Goal: Task Accomplishment & Management: Contribute content

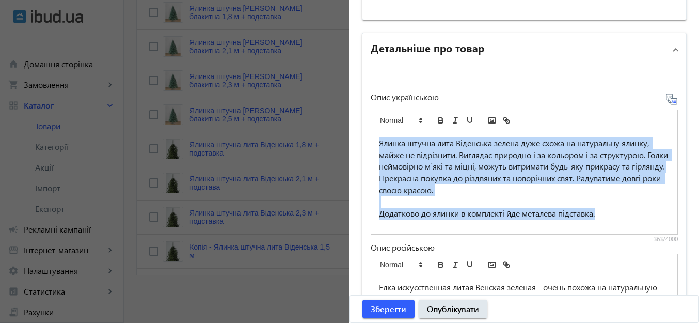
scroll to position [4, 0]
drag, startPoint x: 376, startPoint y: 141, endPoint x: 643, endPoint y: 228, distance: 281.0
click at [643, 228] on div "Ялинка штучна лита Віденська зелена дуже схожа на натуральну ялинку, майже не в…" at bounding box center [524, 182] width 306 height 103
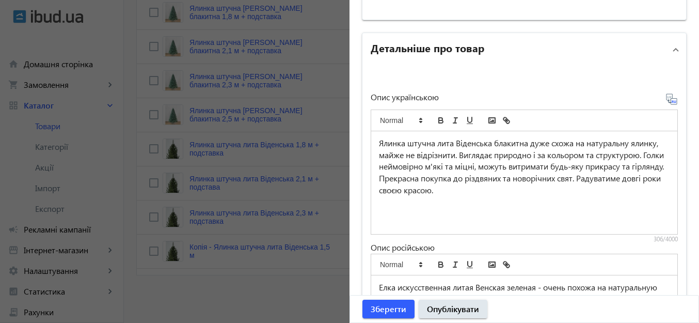
scroll to position [0, 0]
click at [414, 177] on p "Ялинка штучна лита Віденська блакитна дуже схожа на натуральну ялинку, майже не…" at bounding box center [524, 166] width 291 height 59
click at [579, 191] on p "Прекрасна покупка до різдвяних та новорічних свят. Радуватиме довгі роки своєю …" at bounding box center [524, 184] width 291 height 23
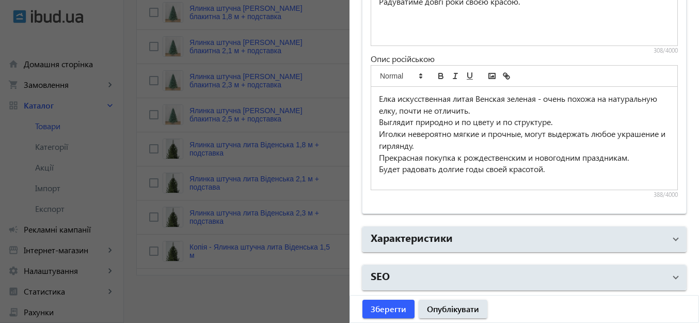
scroll to position [792, 0]
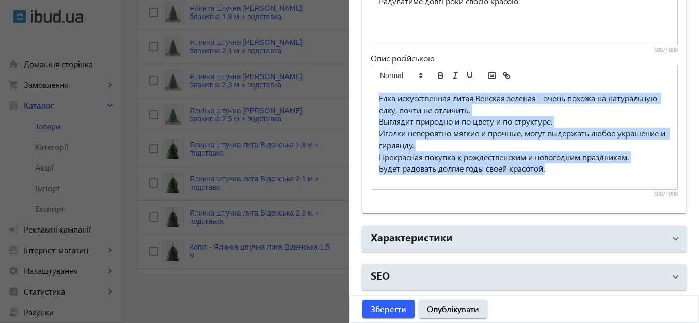
drag, startPoint x: 375, startPoint y: 97, endPoint x: 571, endPoint y: 172, distance: 209.6
click at [571, 172] on div "Елка искусственная литая Венская зеленая - очень похожа на натуральную елку, по…" at bounding box center [524, 137] width 306 height 103
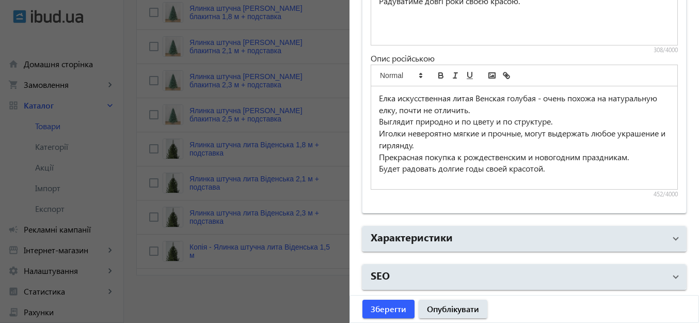
scroll to position [8, 0]
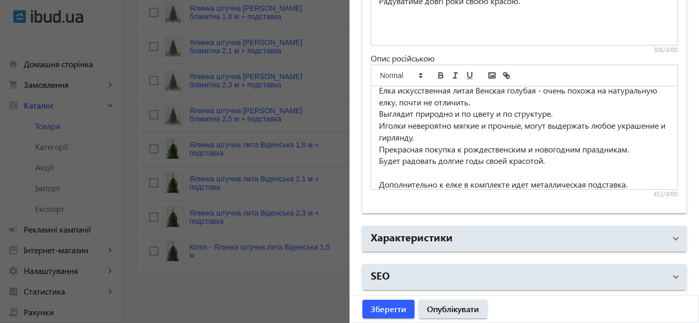
click at [531, 7] on p "Радуватиме довгі роки своєю красою." at bounding box center [524, 1] width 291 height 12
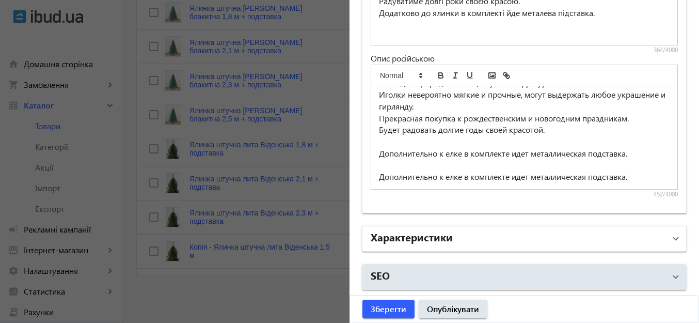
click at [510, 234] on mat-panel-title "Характеристики" at bounding box center [518, 238] width 295 height 19
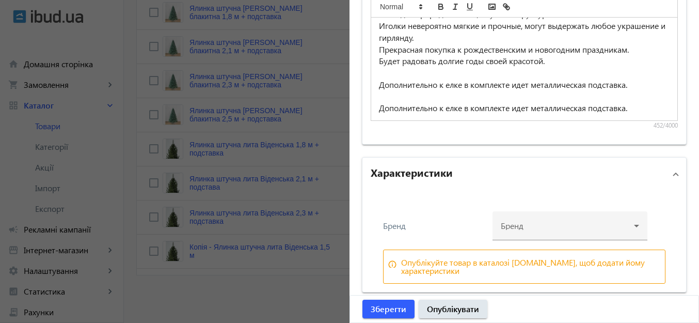
scroll to position [902, 0]
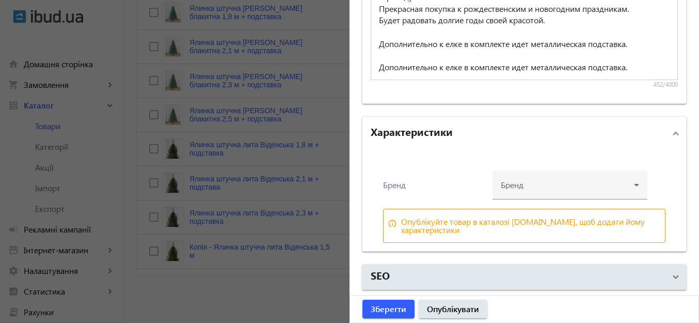
click at [507, 191] on div at bounding box center [570, 180] width 138 height 37
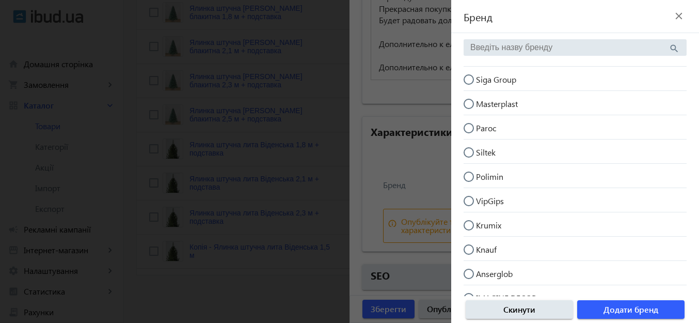
click at [469, 79] on input "Siga Group" at bounding box center [474, 84] width 21 height 21
radio input "true"
click at [659, 309] on span "button" at bounding box center [631, 309] width 107 height 25
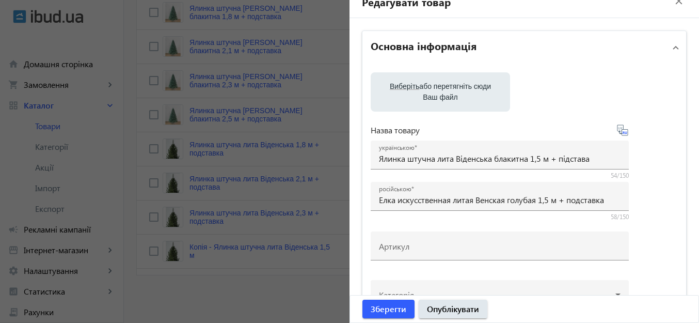
scroll to position [0, 0]
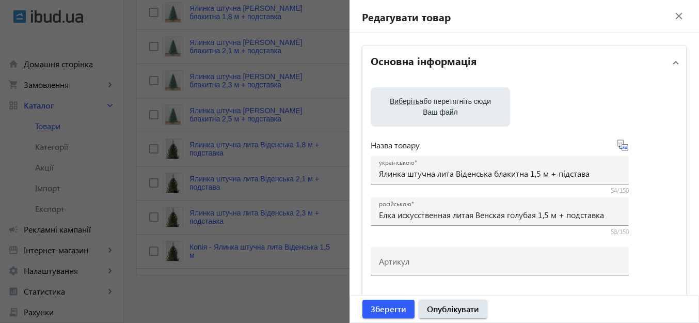
click at [401, 103] on span "Виберіть" at bounding box center [404, 101] width 29 height 8
click at [401, 103] on input "Виберіть або перетягніть сюди Ваш файл" at bounding box center [440, 108] width 123 height 12
type input "C:\fakepath\виденська блакитна3.png"
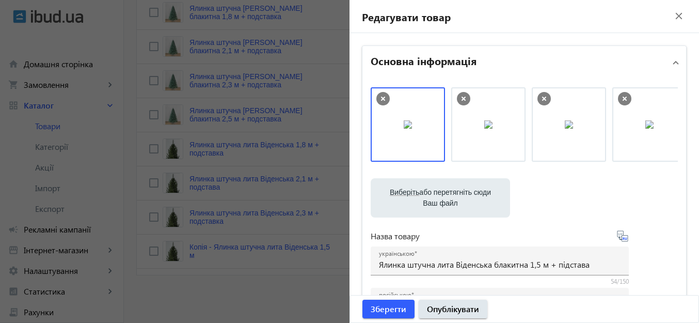
click at [400, 191] on span "Виберіть" at bounding box center [404, 192] width 29 height 8
click at [400, 193] on input "Виберіть або перетягніть сюди Ваш файл" at bounding box center [440, 199] width 123 height 12
type input "C:\fakepath\венская горш голуб 2.png"
click at [411, 192] on span "Виберіть" at bounding box center [404, 192] width 29 height 8
click at [411, 193] on input "Виберіть або перетягніть сюди Ваш файл" at bounding box center [440, 199] width 123 height 12
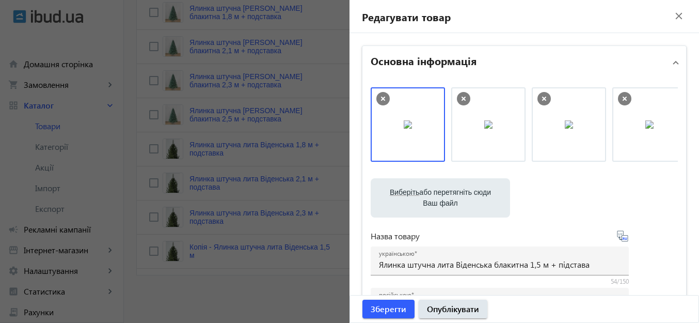
type input "C:\fakepath\виденська блакитна.png"
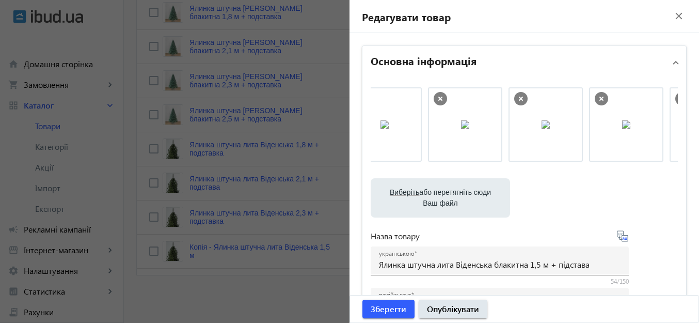
scroll to position [0, 260]
drag, startPoint x: 639, startPoint y: 127, endPoint x: 483, endPoint y: 132, distance: 156.1
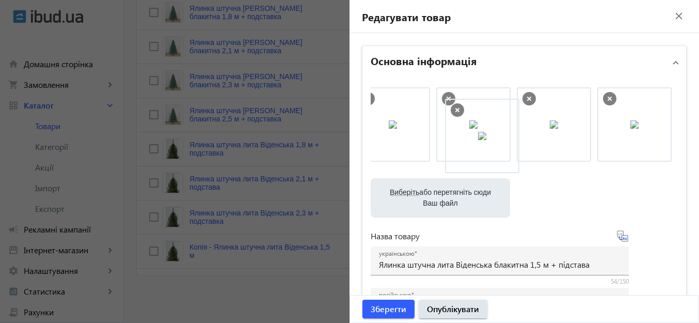
drag, startPoint x: 636, startPoint y: 123, endPoint x: 490, endPoint y: 135, distance: 146.1
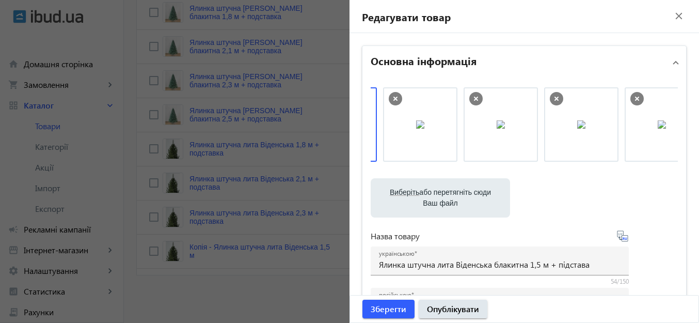
scroll to position [0, 0]
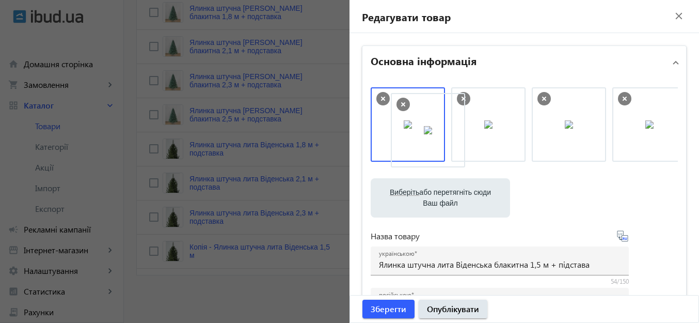
drag, startPoint x: 499, startPoint y: 133, endPoint x: 417, endPoint y: 126, distance: 82.4
drag, startPoint x: 582, startPoint y: 111, endPoint x: 423, endPoint y: 109, distance: 159.6
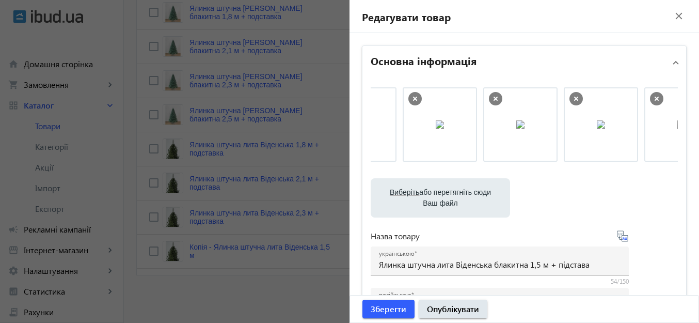
scroll to position [0, 260]
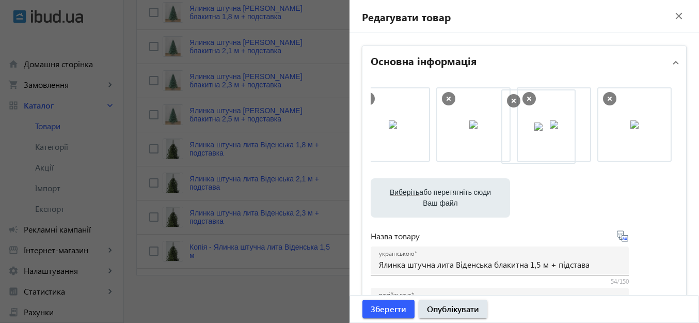
drag, startPoint x: 563, startPoint y: 138, endPoint x: 540, endPoint y: 137, distance: 22.8
click at [448, 97] on icon at bounding box center [450, 98] width 13 height 13
click at [527, 100] on icon at bounding box center [529, 99] width 4 height 4
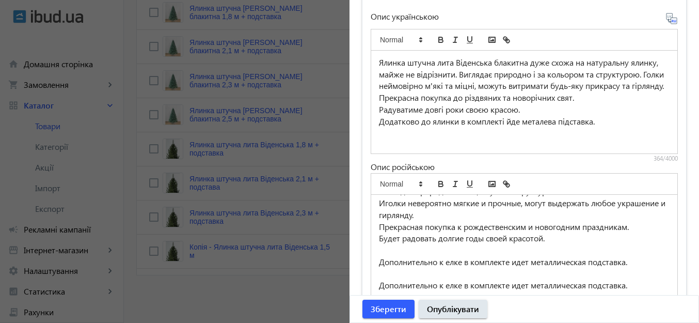
scroll to position [993, 0]
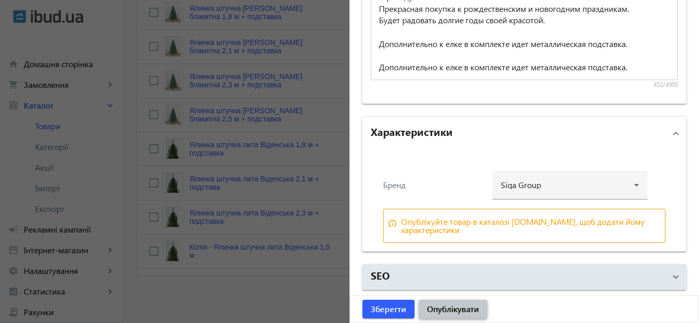
click at [474, 305] on span "Опублікувати" at bounding box center [453, 308] width 52 height 11
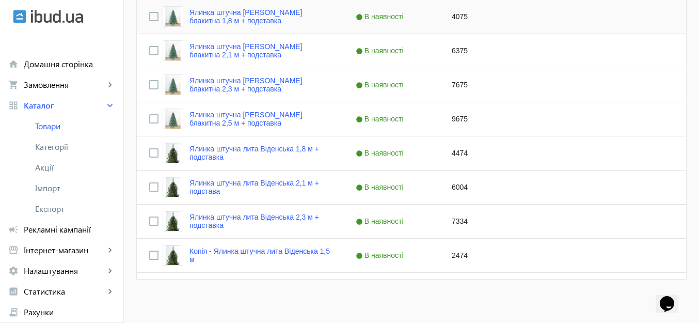
scroll to position [546, 0]
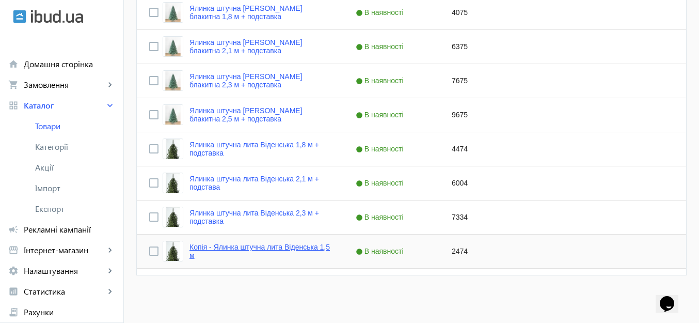
click at [222, 246] on link "Копія - Ялинка штучна лита Віденська 1,5 м" at bounding box center [261, 251] width 142 height 17
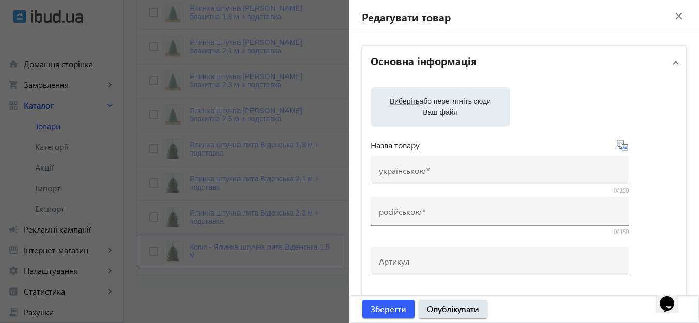
type input "Копія - Ялинка штучна лита Віденська 1,5 м"
type input "Копия - Елка искусственная литая Венская 1,5 м"
checkbox input "true"
type input "2474"
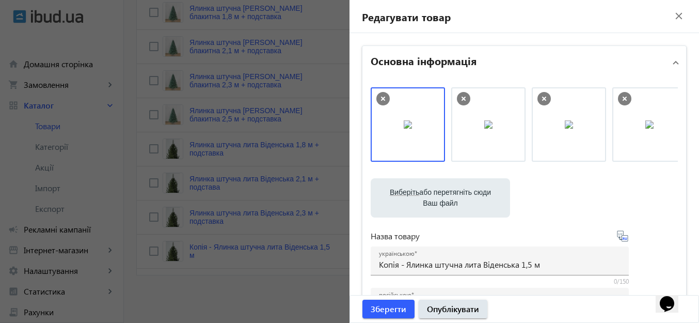
click at [380, 97] on icon at bounding box center [383, 98] width 13 height 13
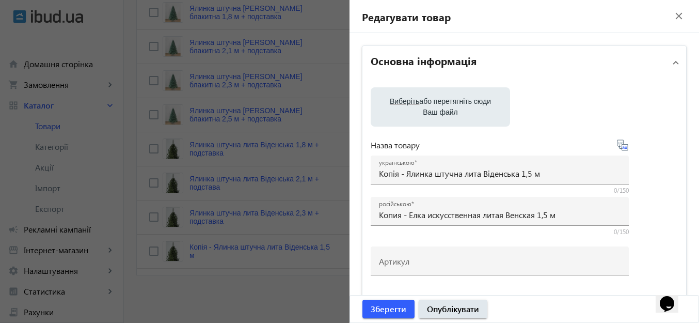
click at [407, 102] on span "Виберіть" at bounding box center [404, 101] width 29 height 8
click at [407, 102] on input "Виберіть або перетягніть сюди Ваш файл" at bounding box center [440, 108] width 123 height 12
type input "C:\fakepath\виденська блакитна.png"
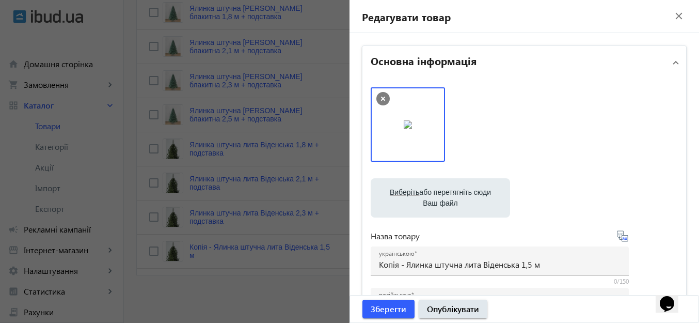
click at [398, 189] on span "Виберіть" at bounding box center [404, 192] width 29 height 8
click at [398, 193] on input "Виберіть або перетягніть сюди Ваш файл" at bounding box center [440, 199] width 123 height 12
type input "C:\fakepath\виденська блакитна3.png"
click at [396, 194] on span "Виберіть" at bounding box center [404, 192] width 29 height 8
click at [396, 194] on input "Виберіть або перетягніть сюди Ваш файл" at bounding box center [440, 199] width 123 height 12
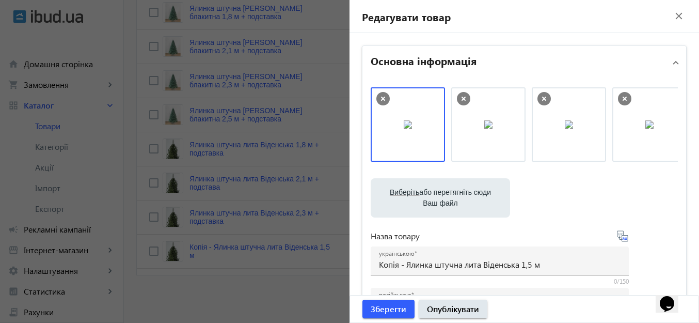
type input "C:\fakepath\виденська блакитна2.png"
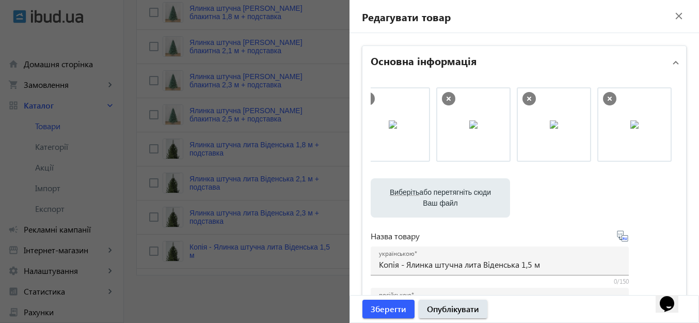
scroll to position [0, 0]
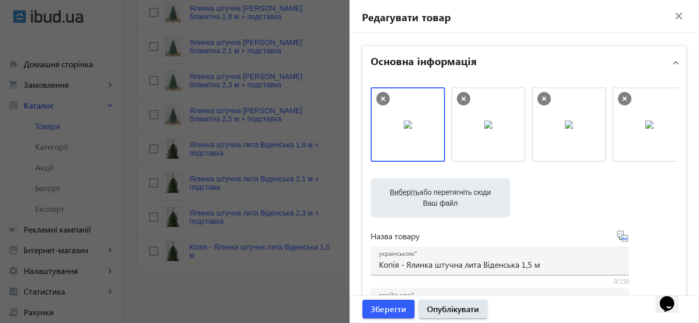
click at [625, 99] on icon at bounding box center [624, 98] width 13 height 13
drag, startPoint x: 543, startPoint y: 100, endPoint x: 605, endPoint y: 130, distance: 68.9
click at [543, 99] on icon at bounding box center [544, 98] width 13 height 13
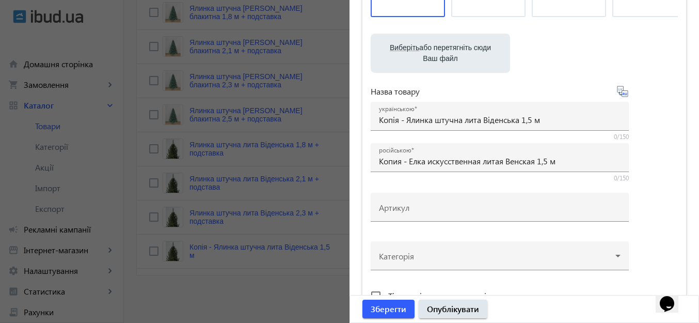
scroll to position [155, 0]
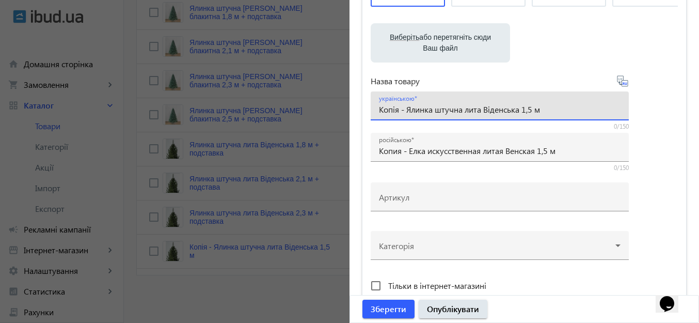
drag, startPoint x: 404, startPoint y: 111, endPoint x: 371, endPoint y: 105, distance: 33.0
click at [371, 105] on div "українською Копія - Ялинка штучна лита Віденська 1,5 м" at bounding box center [500, 105] width 258 height 29
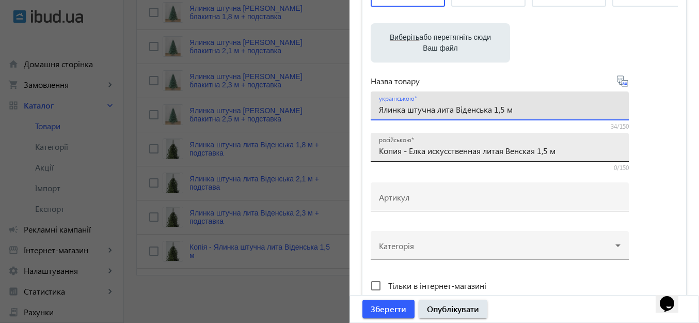
type input "Ялинка штучна лита Віденська 1,5 м"
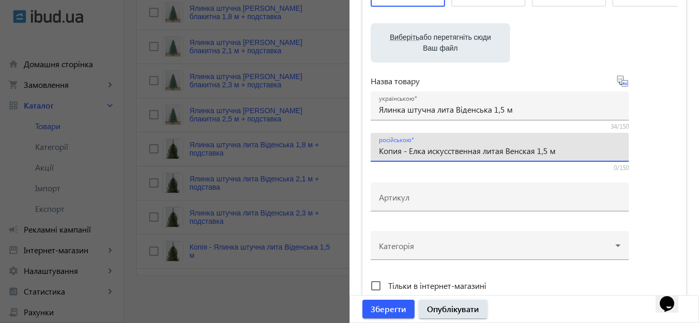
click at [408, 151] on input "Копия - Елка искусственная литая Венская 1,5 м" at bounding box center [500, 150] width 242 height 11
click at [409, 151] on input "Копия - Елка искусственная литая Венская 1,5 м" at bounding box center [500, 150] width 242 height 11
drag, startPoint x: 407, startPoint y: 152, endPoint x: 375, endPoint y: 151, distance: 32.6
click at [375, 151] on div "російською Копия - Елка искусственная литая Венская 1,5 м" at bounding box center [500, 147] width 258 height 29
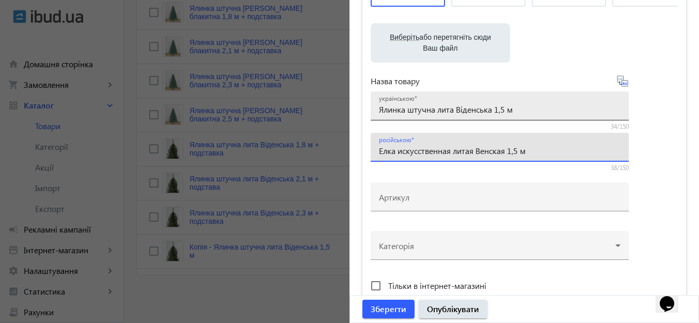
type input "Елка искусственная литая Венская 1,5 м"
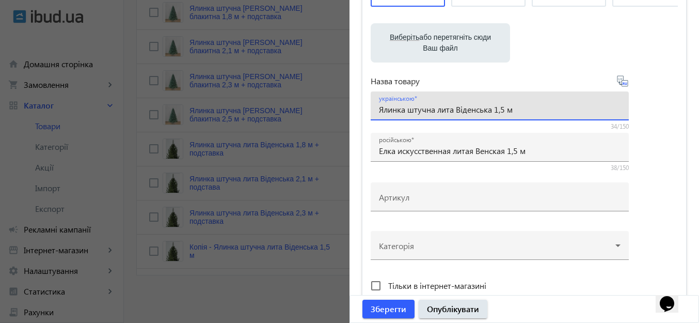
click at [494, 104] on input "Ялинка штучна лита Віденська 1,5 м" at bounding box center [500, 109] width 242 height 11
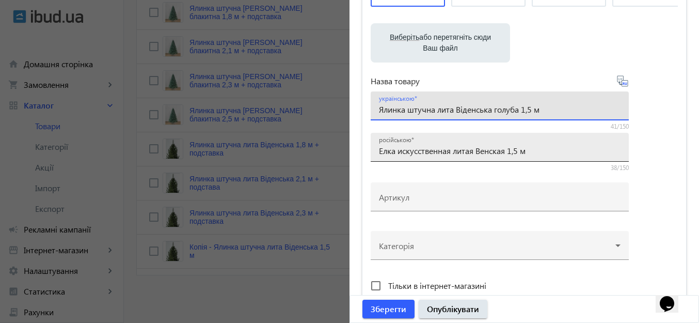
type input "Ялинка штучна лита Віденська голуба 1,5 м"
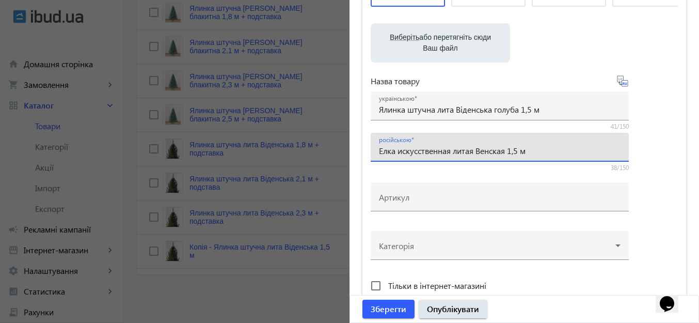
click at [508, 152] on input "Елка искусственная литая Венская 1,5 м" at bounding box center [500, 150] width 242 height 11
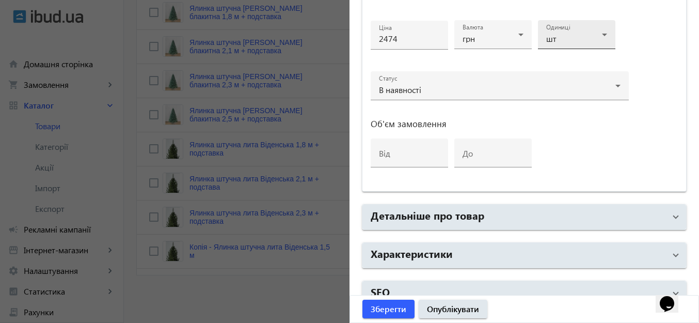
scroll to position [539, 0]
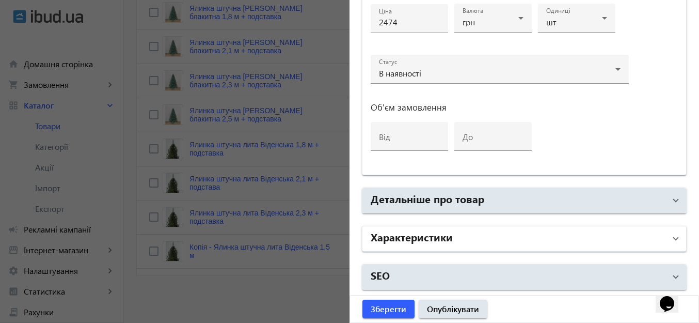
type input "Елка искусственная литая Венская голубая 1,5 м"
click at [533, 232] on mat-panel-title "Характеристики" at bounding box center [518, 238] width 295 height 19
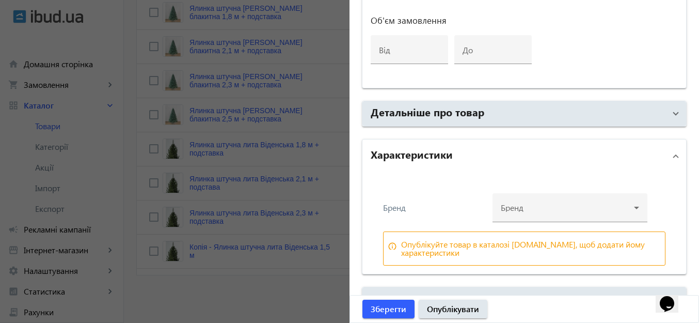
scroll to position [649, 0]
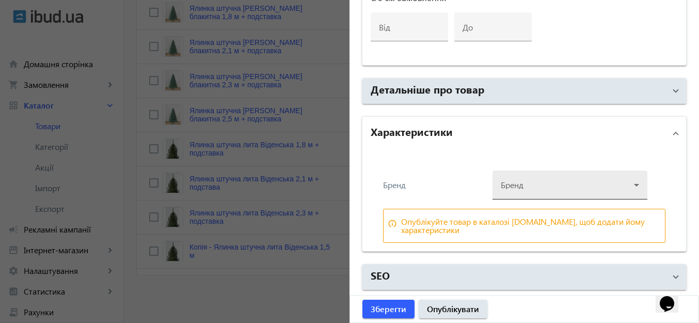
click at [547, 178] on div at bounding box center [570, 180] width 138 height 37
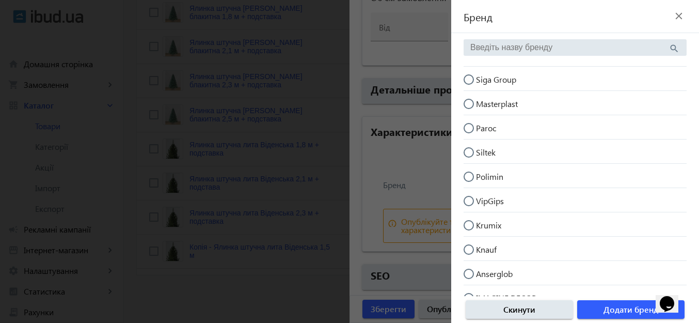
click at [465, 77] on input "Siga Group" at bounding box center [474, 84] width 21 height 21
radio input "true"
click at [605, 310] on span "Додати бренд" at bounding box center [631, 309] width 55 height 11
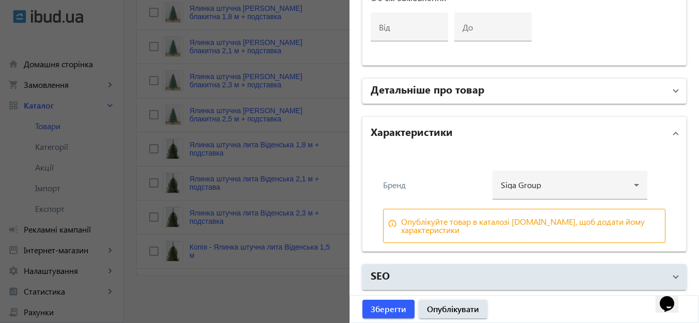
click at [448, 86] on h2 "Детальніше про товар" at bounding box center [428, 89] width 114 height 14
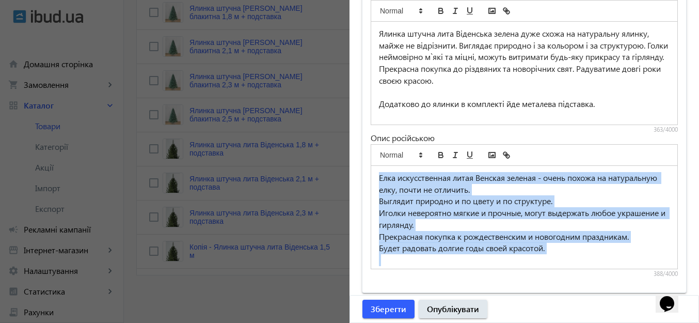
scroll to position [15, 0]
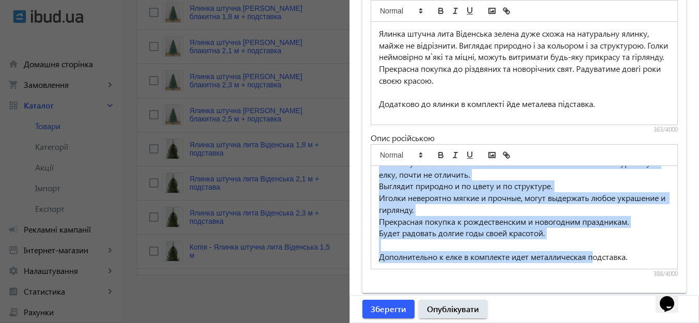
drag, startPoint x: 484, startPoint y: 213, endPoint x: 594, endPoint y: 269, distance: 123.1
click at [594, 269] on div "Елка искусственная литая Венская зеленая - очень похожа на натуральную елку, по…" at bounding box center [524, 211] width 307 height 134
click at [635, 228] on p "Будет радовать долгие годы своей красотой." at bounding box center [524, 233] width 291 height 12
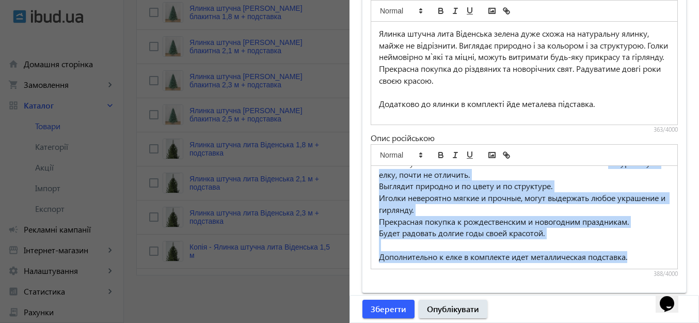
drag, startPoint x: 375, startPoint y: 175, endPoint x: 651, endPoint y: 259, distance: 288.9
click at [651, 259] on div "Елка искусственная литая Венская зеленая - очень похожа на натуральную елку, по…" at bounding box center [524, 217] width 306 height 103
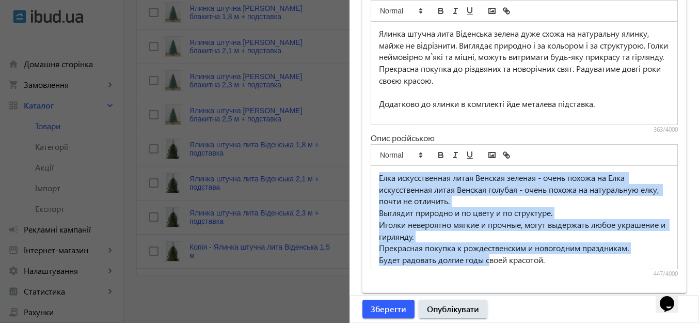
scroll to position [27, 0]
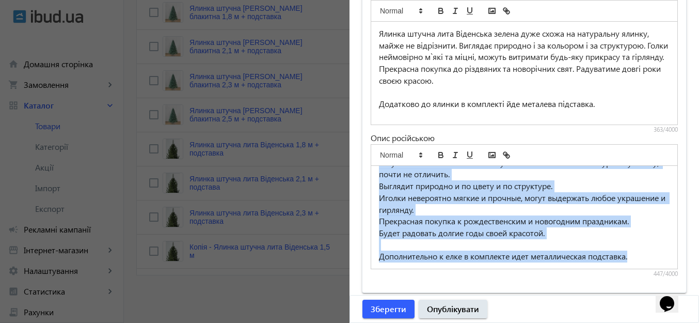
drag, startPoint x: 376, startPoint y: 173, endPoint x: 663, endPoint y: 255, distance: 298.7
click at [663, 255] on div "Елка искусственная литая Венская зеленая - очень похожа на Елка искусственная л…" at bounding box center [524, 217] width 306 height 103
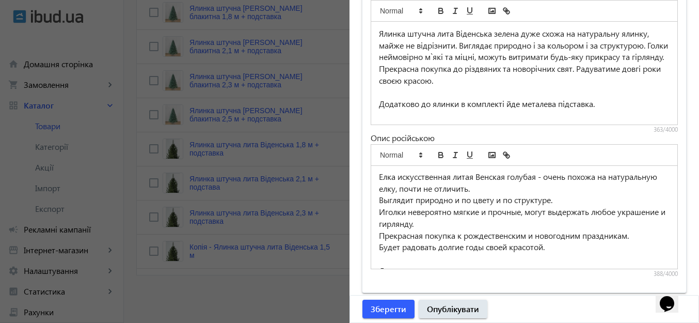
scroll to position [0, 0]
click at [596, 220] on p "Иголки невероятно мягкие и прочные, могут выдержать любое украшение и гирлянду." at bounding box center [524, 218] width 291 height 23
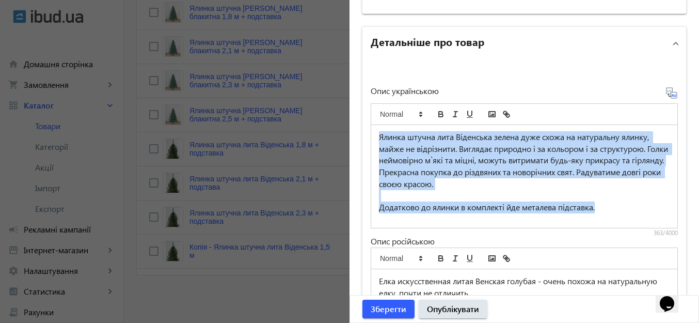
scroll to position [4, 0]
drag, startPoint x: 389, startPoint y: 144, endPoint x: 632, endPoint y: 227, distance: 257.3
click at [632, 227] on div "Ялинка штучна лита Віденська зелена дуже схожа на натуральну ялинку, майже не в…" at bounding box center [524, 176] width 306 height 103
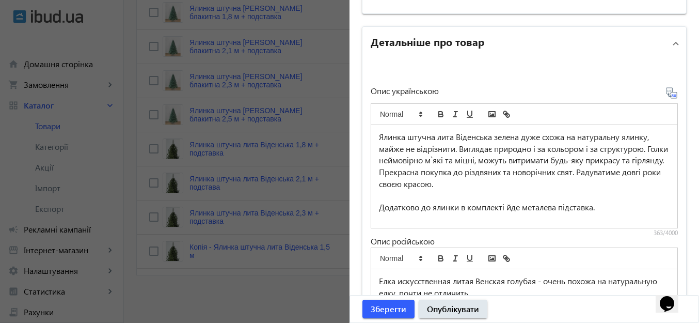
scroll to position [0, 0]
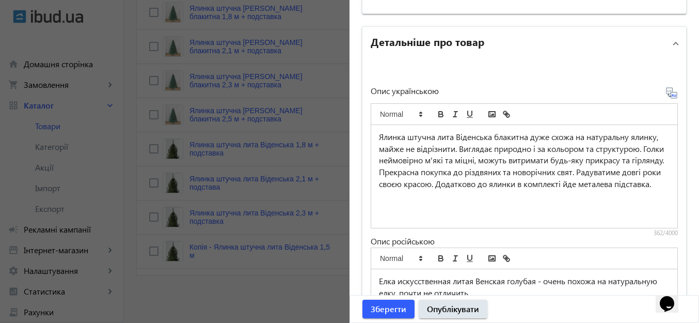
click at [615, 173] on p "Ялинка штучна лита Віденська блакитна дуже схожа на натуральну ялинку, майже не…" at bounding box center [524, 160] width 291 height 59
click at [523, 184] on p "Радуватиме довгі роки своєю красою. Додатково до ялинки в комплекті йде металев…" at bounding box center [524, 189] width 291 height 23
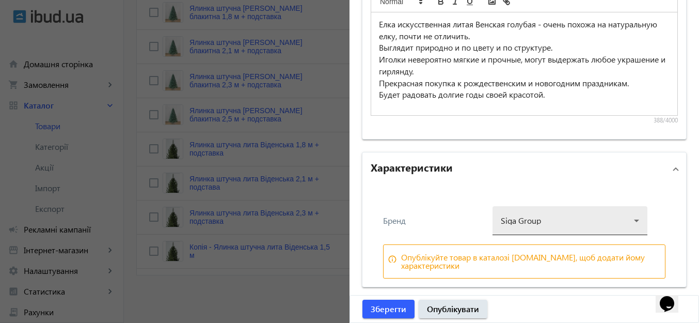
scroll to position [993, 0]
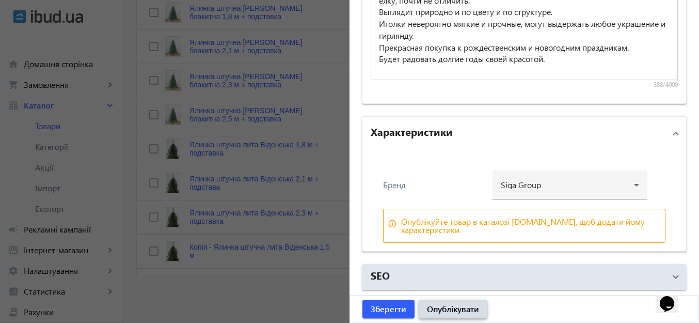
click at [463, 305] on span "Опублікувати" at bounding box center [453, 308] width 52 height 11
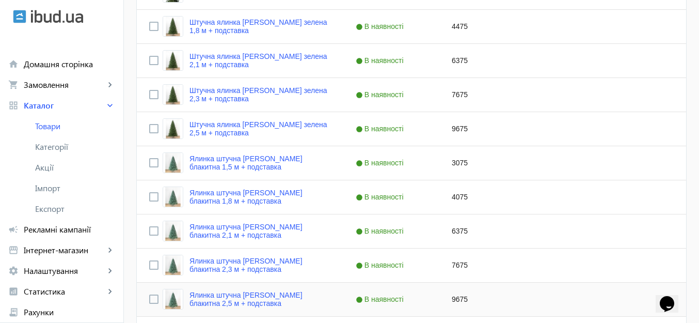
scroll to position [546, 0]
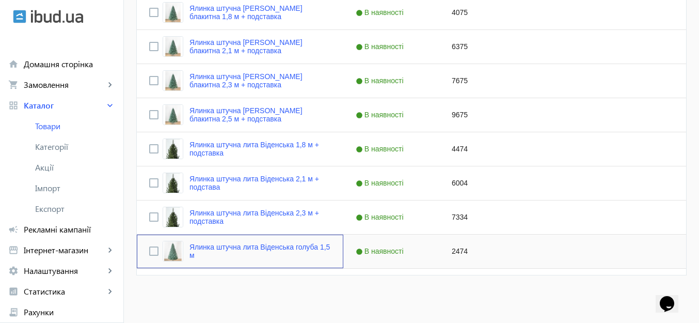
click at [284, 246] on link "Ялинка штучна лита Віденська голуба 1,5 м" at bounding box center [261, 251] width 142 height 17
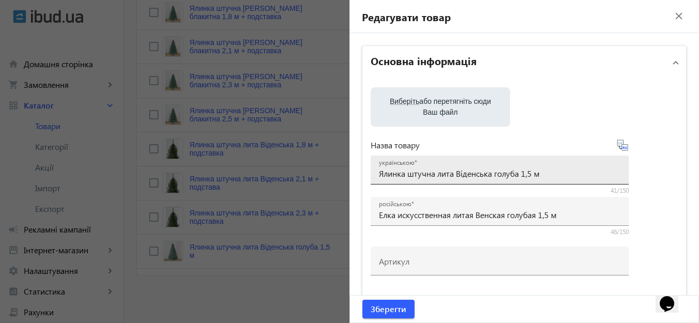
click at [551, 170] on input "Ялинка штучна лита Віденська голуба 1,5 м" at bounding box center [500, 173] width 242 height 11
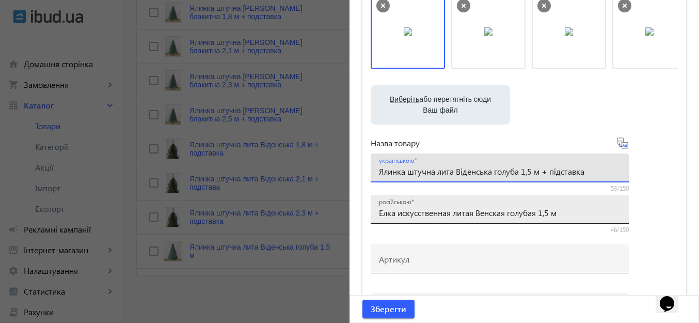
scroll to position [103, 0]
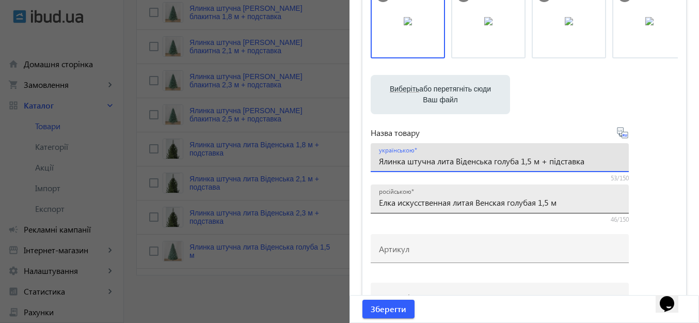
type input "Ялинка штучна лита Віденська голуба 1,5 м + підставка"
click at [567, 202] on input "Елка искусственная литая Венская голубая 1,5 м" at bounding box center [500, 202] width 242 height 11
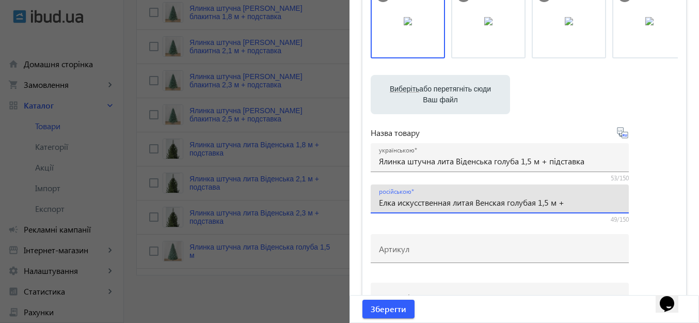
type input "Елка искусственная литая Венская голубая 1,5 м + подставка"
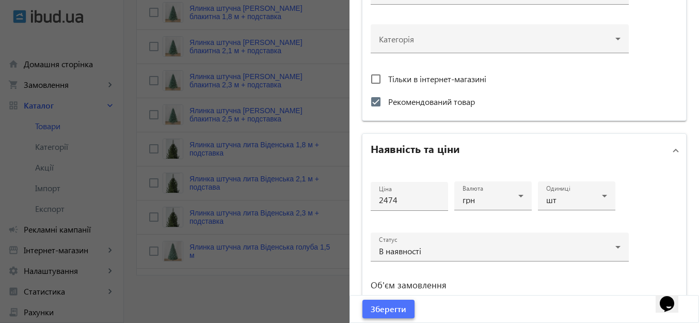
click at [402, 307] on span "Зберегти" at bounding box center [389, 308] width 36 height 11
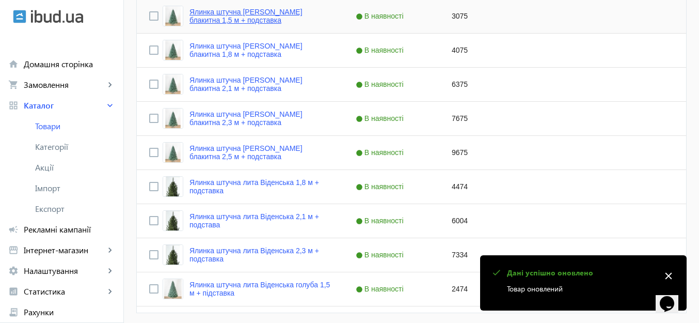
scroll to position [546, 0]
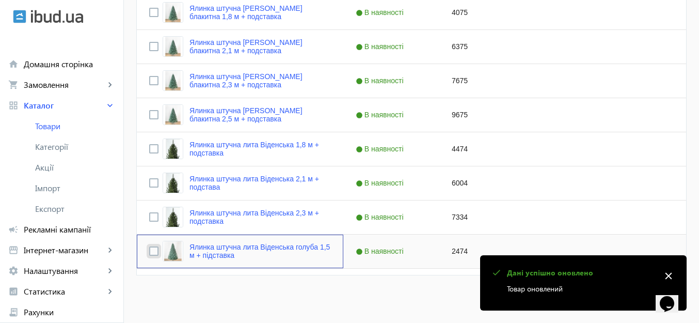
click at [149, 251] on input "Press Space to toggle row selection (unchecked)" at bounding box center [153, 250] width 9 height 9
checkbox input "true"
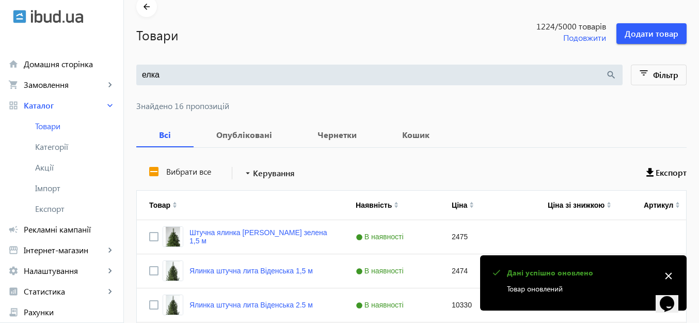
scroll to position [0, 0]
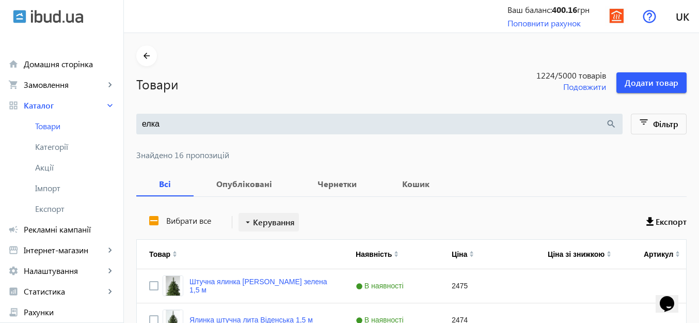
click at [257, 223] on span "Керування" at bounding box center [274, 222] width 42 height 12
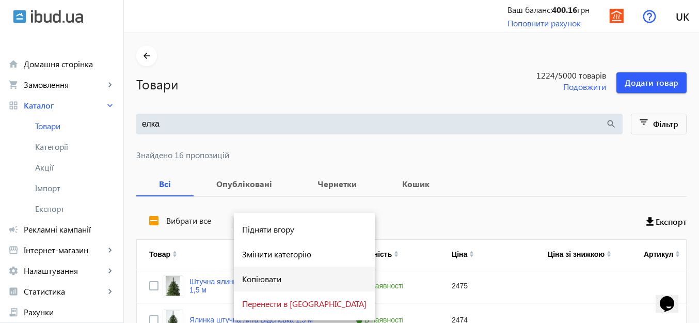
click at [263, 277] on span "Копіювати" at bounding box center [304, 279] width 124 height 8
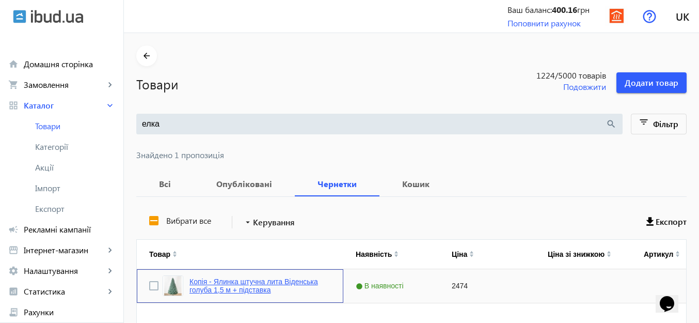
click at [261, 280] on link "Копія - Ялинка штучна лита Віденська голуба 1,5 м + підставка" at bounding box center [261, 285] width 142 height 17
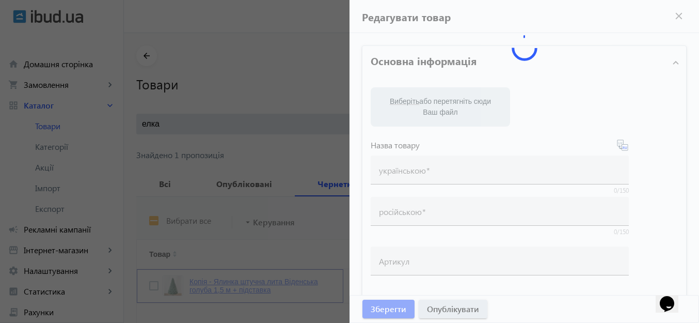
type input "Копія - Ялинка штучна лита Віденська голуба 1,5 м + підставка"
type input "Копия - Елка искусственная литая Венская голубая 1,5 м + подставка"
checkbox input "true"
type input "2474"
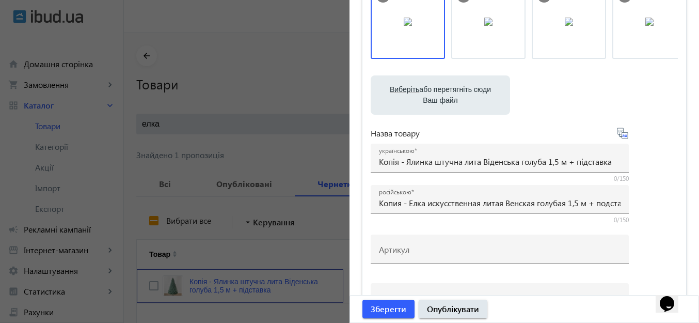
scroll to position [103, 0]
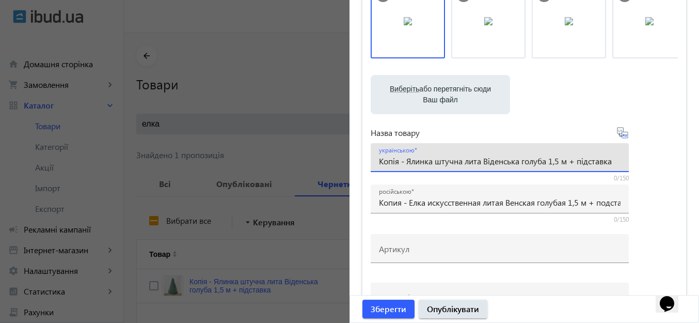
drag, startPoint x: 406, startPoint y: 157, endPoint x: 376, endPoint y: 162, distance: 30.3
click at [376, 162] on div "українською Копія - Ялинка штучна лита Віденська голуба 1,5 м + підставка" at bounding box center [500, 157] width 258 height 29
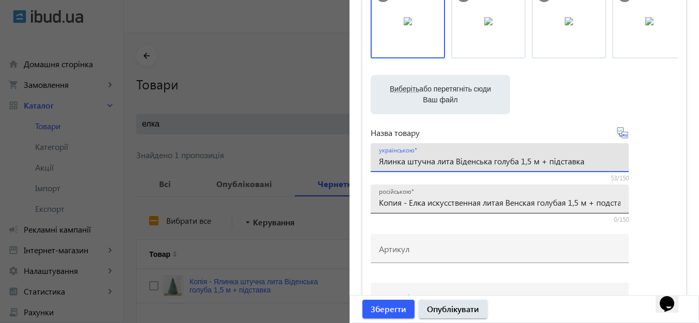
type input "Ялинка штучна лита Віденська голуба 1,5 м + підставка"
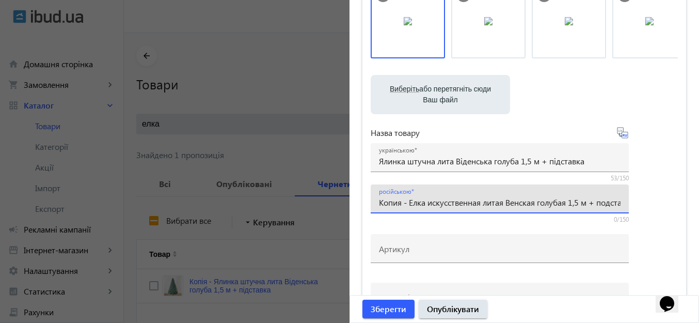
drag, startPoint x: 408, startPoint y: 199, endPoint x: 375, endPoint y: 196, distance: 33.3
click at [375, 195] on div "російською Копия - Елка искусственная литая Венская голубая 1,5 м + подставка" at bounding box center [500, 198] width 258 height 29
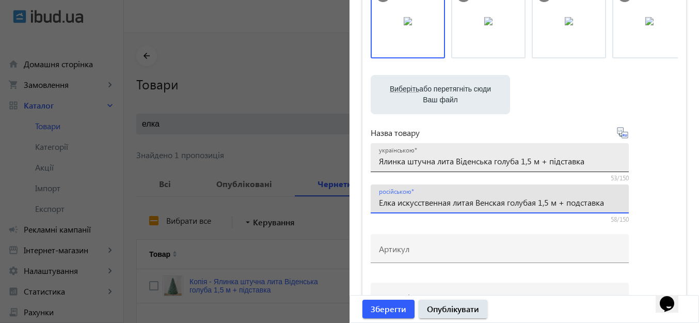
type input "Елка искусственная литая Венская голубая 1,5 м + подставка"
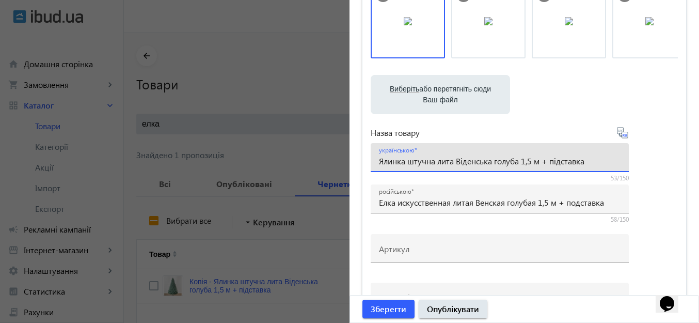
click at [530, 161] on input "Ялинка штучна лита Віденська голуба 1,5 м + підставка" at bounding box center [500, 160] width 242 height 11
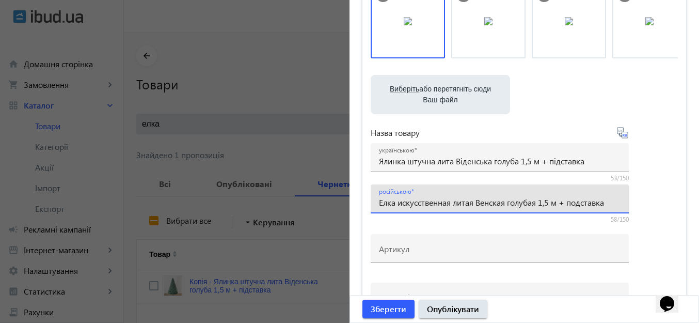
click at [549, 201] on input "Елка искусственная литая Венская голубая 1,5 м + подставка" at bounding box center [500, 202] width 242 height 11
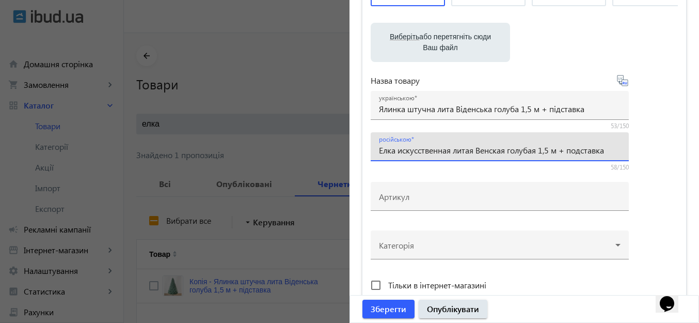
scroll to position [155, 0]
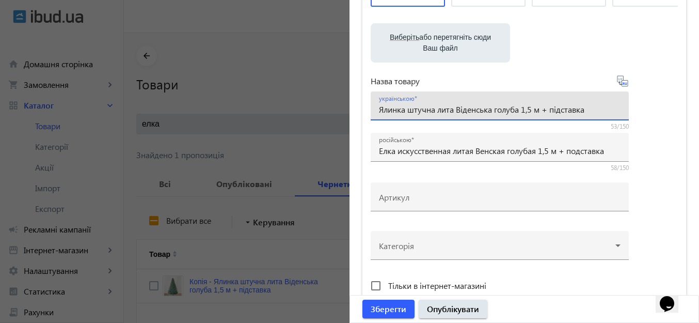
drag, startPoint x: 528, startPoint y: 107, endPoint x: 534, endPoint y: 108, distance: 5.9
click at [534, 108] on input "Ялинка штучна лита Віденська голуба 1,5 м + підставка" at bounding box center [500, 109] width 242 height 11
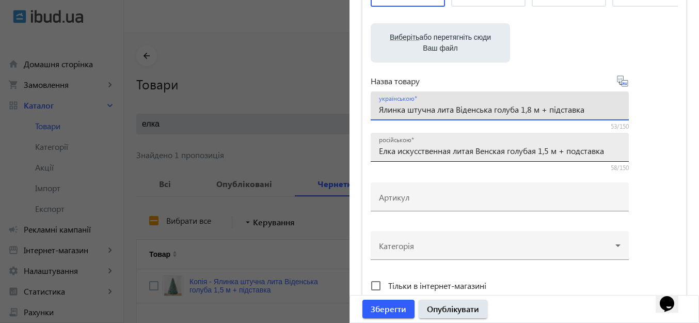
type input "Ялинка штучна лита Віденська голуба 1,8 м + підставка"
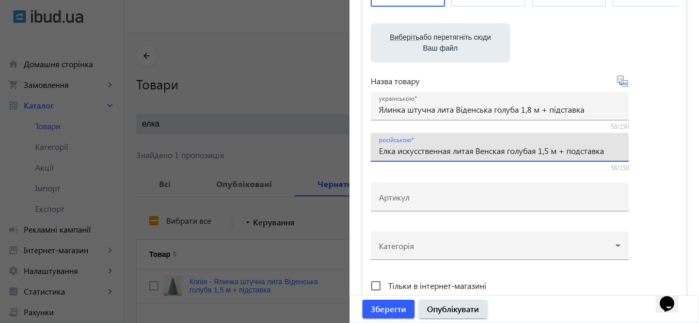
click at [548, 149] on input "Елка искусственная литая Венская голубая 1,5 м + подставка" at bounding box center [500, 150] width 242 height 11
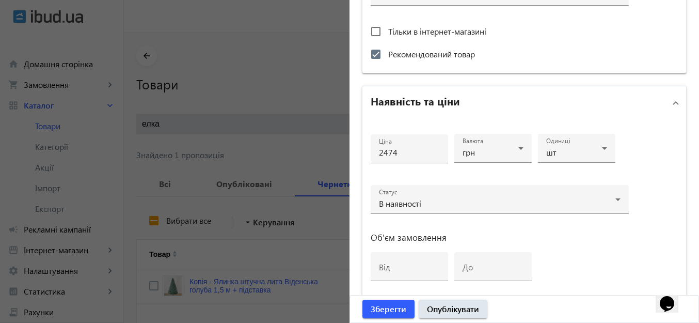
scroll to position [413, 0]
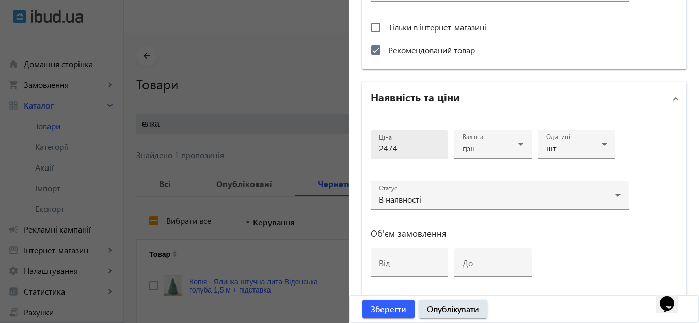
type input "Елка искусственная литая Венская голубая 1,8 м + подставка"
drag, startPoint x: 381, startPoint y: 144, endPoint x: 373, endPoint y: 144, distance: 8.3
click at [373, 144] on div "Ціна 2474" at bounding box center [409, 144] width 77 height 29
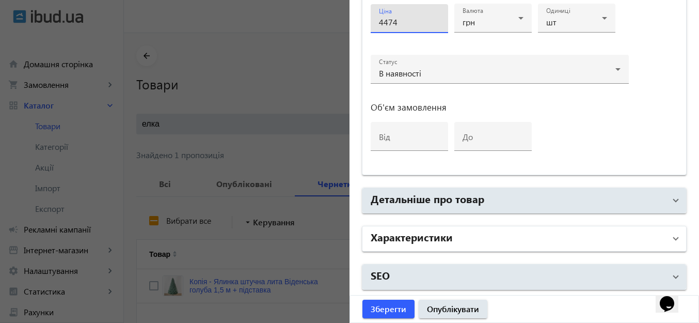
type input "4474"
click at [499, 242] on mat-panel-title "Характеристики" at bounding box center [518, 238] width 295 height 19
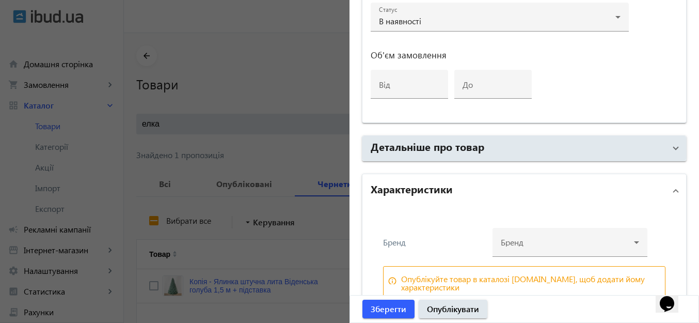
scroll to position [649, 0]
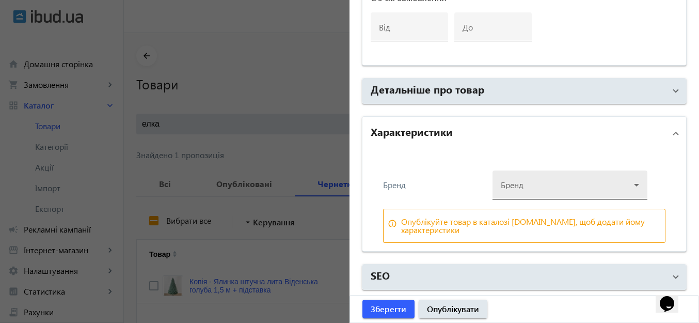
click at [504, 183] on div at bounding box center [570, 180] width 138 height 37
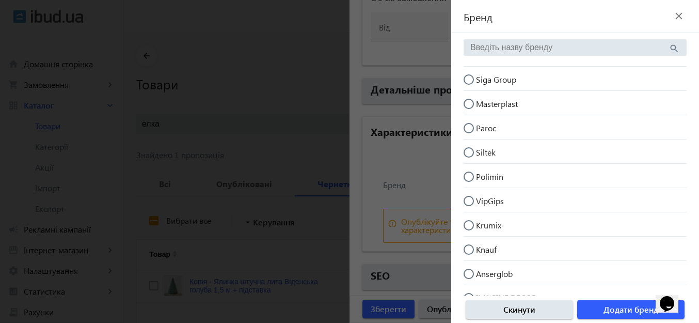
drag, startPoint x: 470, startPoint y: 79, endPoint x: 527, endPoint y: 129, distance: 75.8
click at [470, 79] on input "Siga Group" at bounding box center [474, 84] width 21 height 21
radio input "true"
click at [620, 310] on span "Додати бренд" at bounding box center [631, 309] width 55 height 11
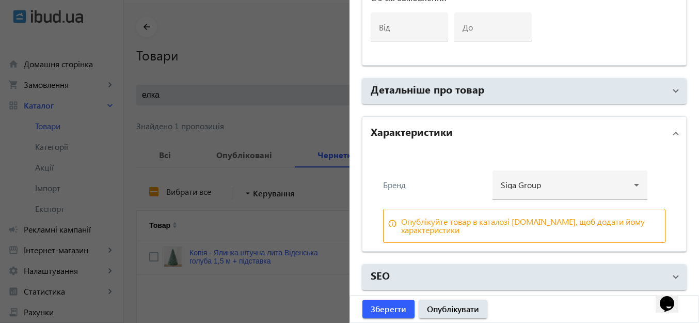
scroll to position [78, 0]
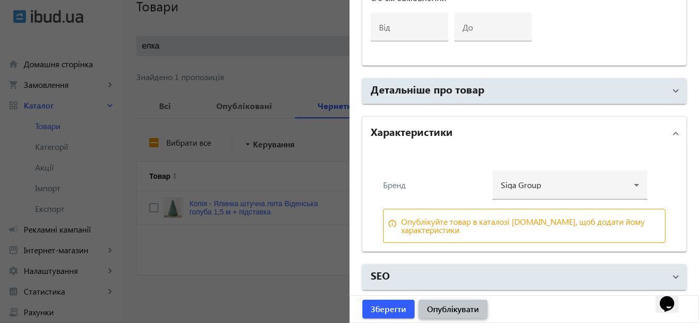
click at [474, 308] on span "Опублікувати" at bounding box center [453, 308] width 52 height 11
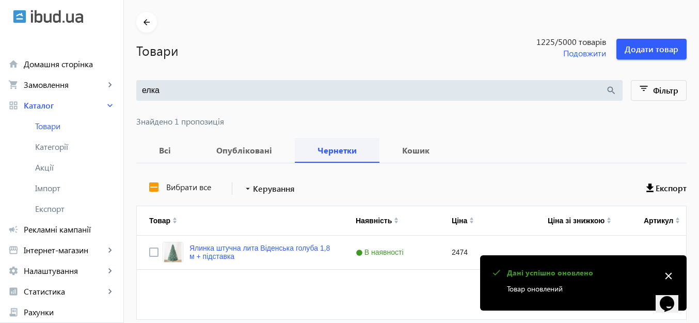
scroll to position [52, 0]
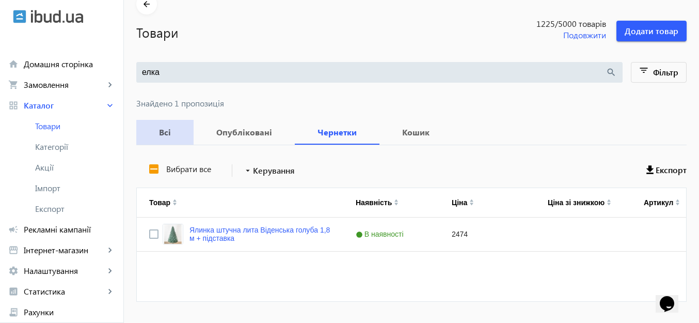
click at [165, 136] on span "Всі" at bounding box center [165, 132] width 33 height 25
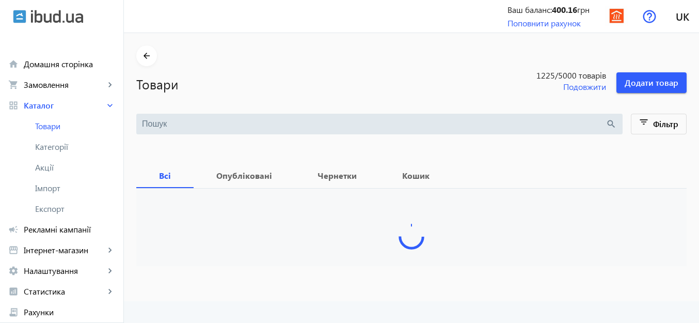
type input "елка"
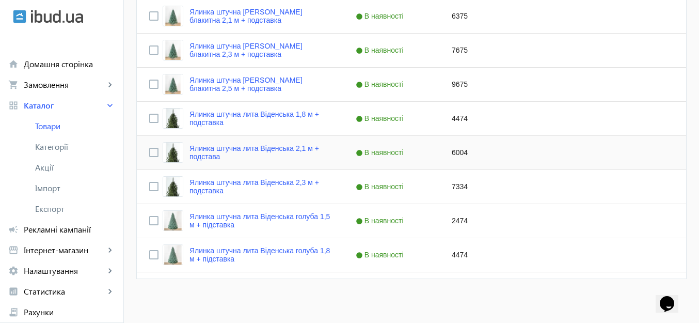
scroll to position [580, 0]
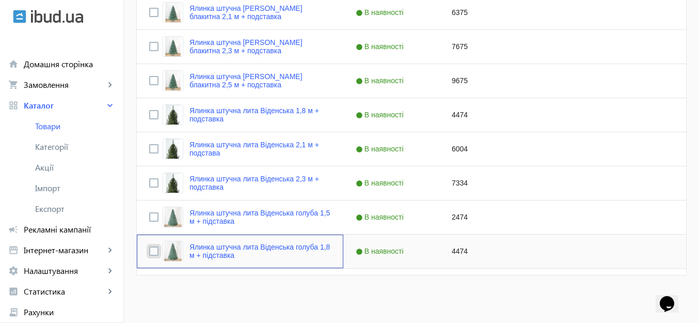
click at [149, 250] on input "Press Space to toggle row selection (unchecked)" at bounding box center [153, 250] width 9 height 9
checkbox input "true"
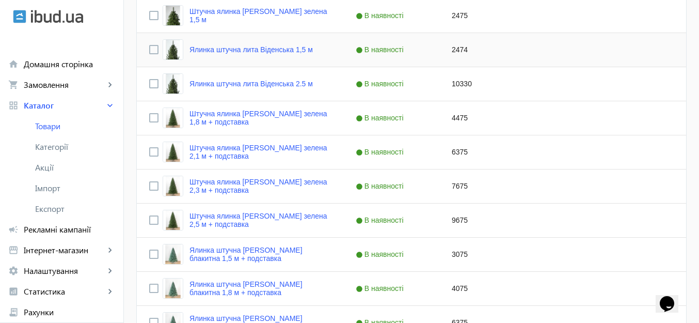
scroll to position [12, 0]
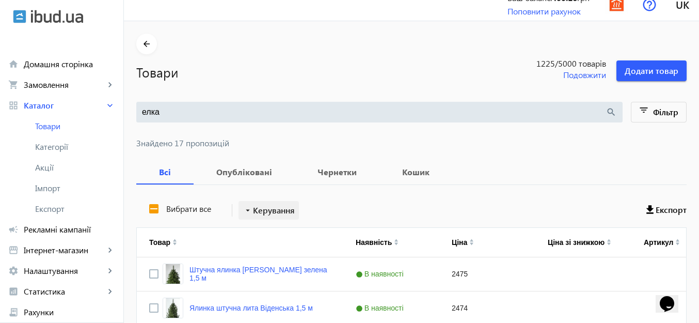
click at [243, 208] on mat-icon "arrow_drop_down" at bounding box center [248, 210] width 10 height 10
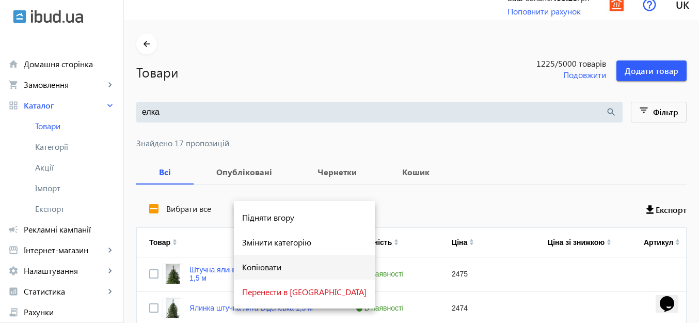
click at [269, 271] on span "Копіювати" at bounding box center [304, 267] width 124 height 8
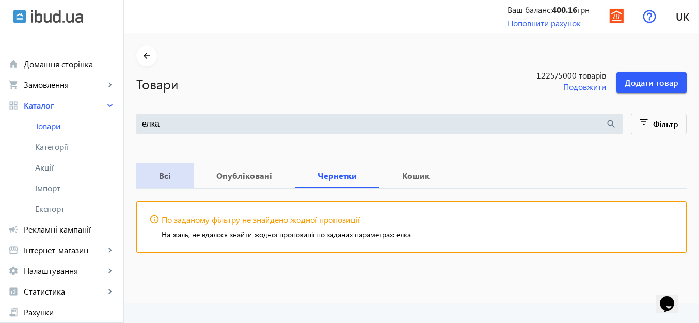
click at [159, 174] on b "Всі" at bounding box center [165, 176] width 33 height 8
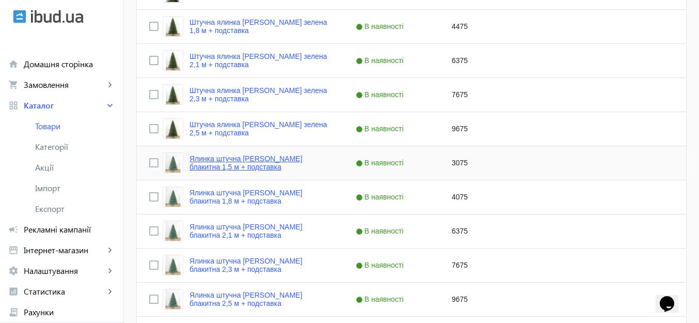
scroll to position [614, 0]
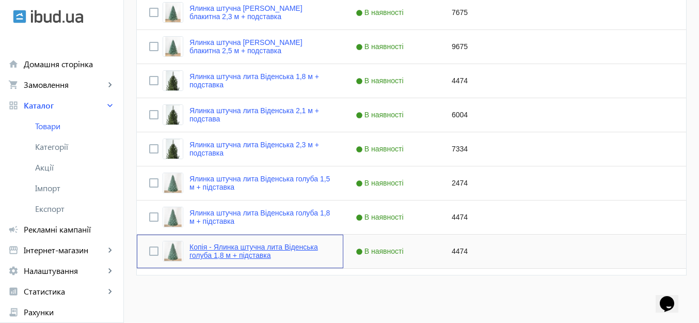
click at [224, 251] on link "Копія - Ялинка штучна лита Віденська голуба 1,8 м + підставка" at bounding box center [261, 251] width 142 height 17
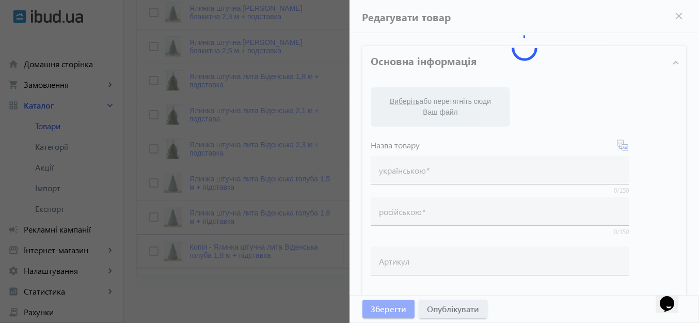
type input "Копія - Ялинка штучна лита Віденська голуба 1,8 м + підставка"
type input "Копия - Елка искусственная литая Венская голубая 1,8 м + подставка"
checkbox input "true"
type input "4474"
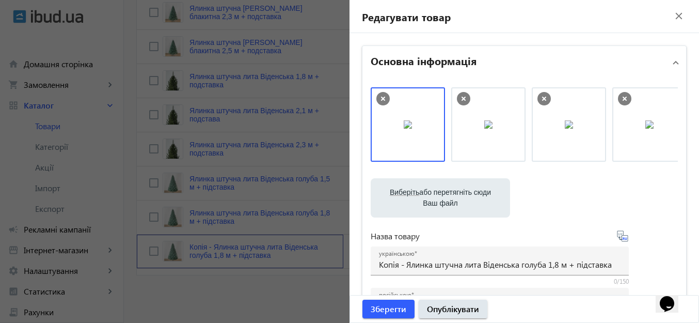
scroll to position [155, 0]
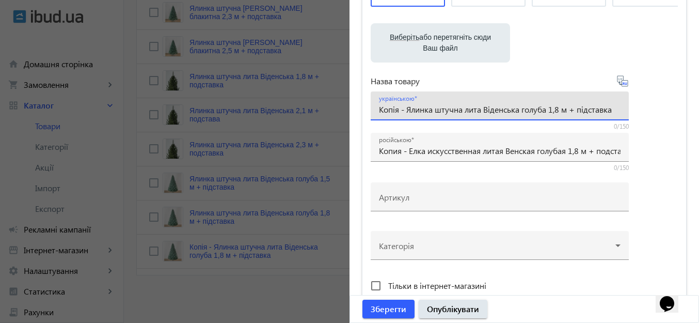
drag, startPoint x: 550, startPoint y: 108, endPoint x: 558, endPoint y: 107, distance: 8.8
click at [558, 107] on input "Копія - Ялинка штучна лита Віденська голуба 1,8 м + підставка" at bounding box center [500, 109] width 242 height 11
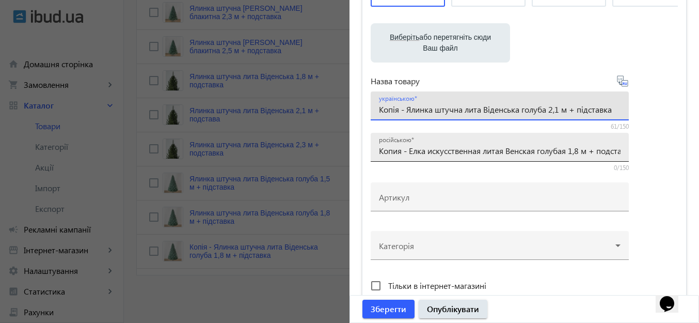
type input "Копія - Ялинка штучна лита Віденська голуба 2,1 м + підставка"
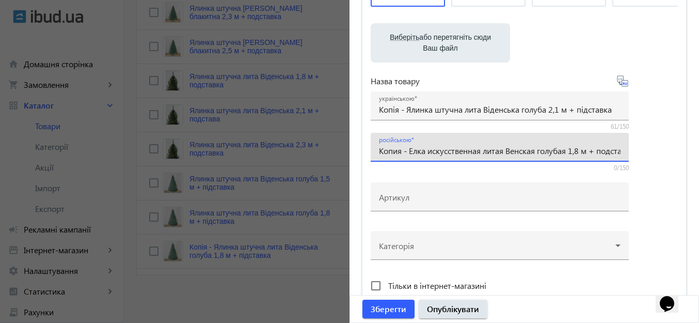
drag, startPoint x: 571, startPoint y: 148, endPoint x: 582, endPoint y: 148, distance: 10.9
click at [582, 148] on input "Копия - Елка искусственная литая Венская голубая 1,8 м + подставка" at bounding box center [500, 150] width 242 height 11
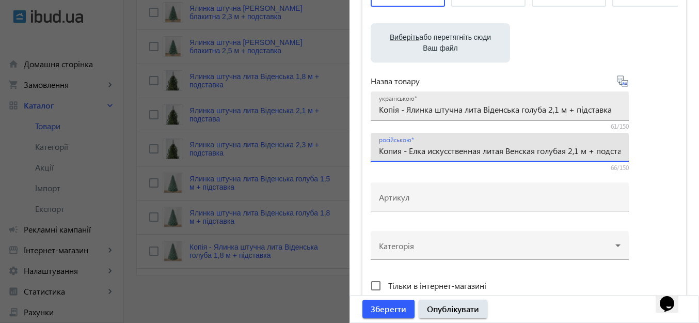
type input "Копия - Елка искусственная литая Венская голубая 2,1 м + подставка"
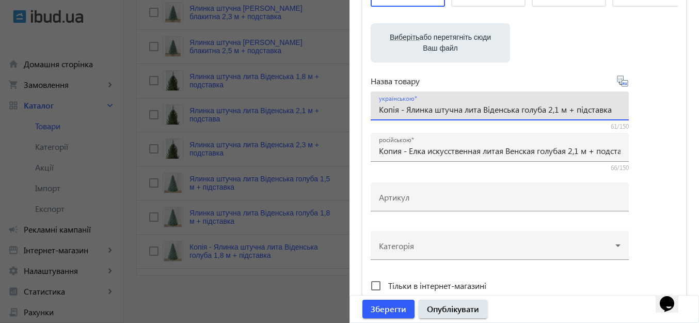
drag, startPoint x: 405, startPoint y: 107, endPoint x: 371, endPoint y: 108, distance: 33.6
click at [371, 108] on div "українською Копія - Ялинка штучна лита Віденська голуба 2,1 м + підставка" at bounding box center [500, 105] width 258 height 29
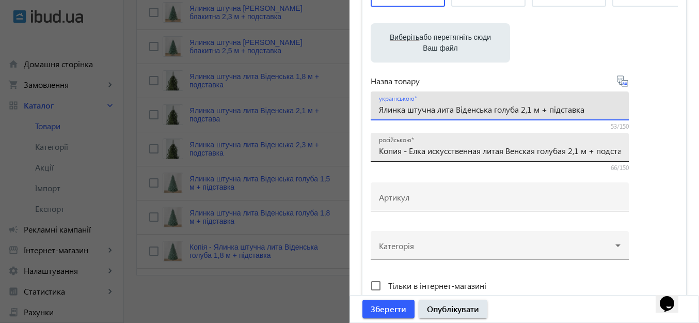
type input "Ялинка штучна лита Віденська голуба 2,1 м + підставка"
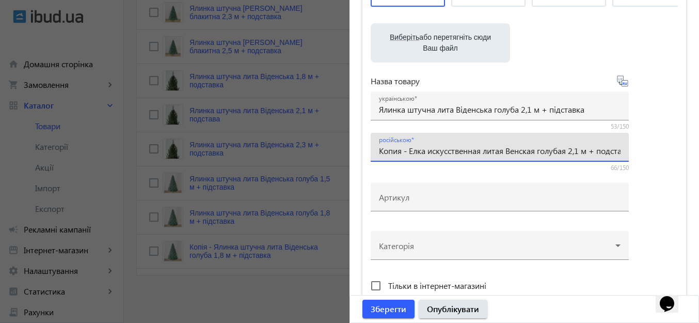
drag, startPoint x: 409, startPoint y: 148, endPoint x: 380, endPoint y: 153, distance: 28.9
click at [372, 150] on div "російською Копия - Елка искусственная литая Венская голубая 2,1 м + подставка" at bounding box center [500, 147] width 258 height 29
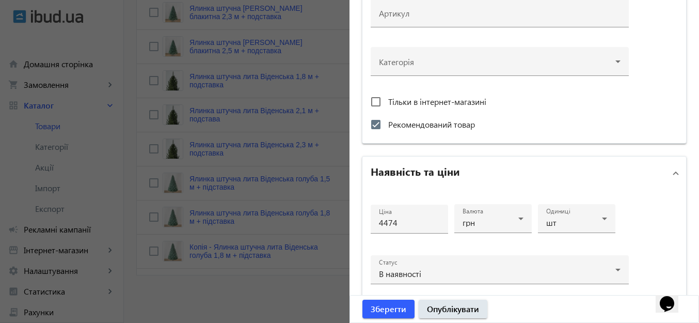
scroll to position [413, 0]
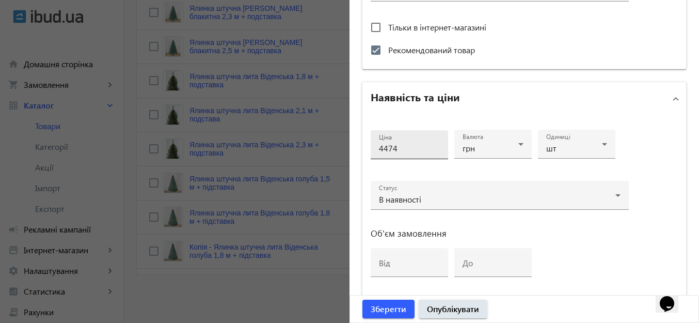
type input "Елка искусственная литая Венская голубая 2,1 м + подставка"
drag, startPoint x: 384, startPoint y: 146, endPoint x: 359, endPoint y: 143, distance: 24.9
click at [362, 143] on mat-expansion-panel "Наявність та ціни Ціна 4474 Валюта грн Одиниці шт Статус В наявності Об'єм замо…" at bounding box center [524, 192] width 325 height 220
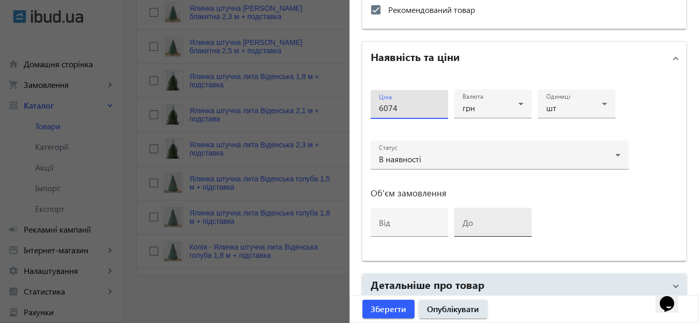
scroll to position [539, 0]
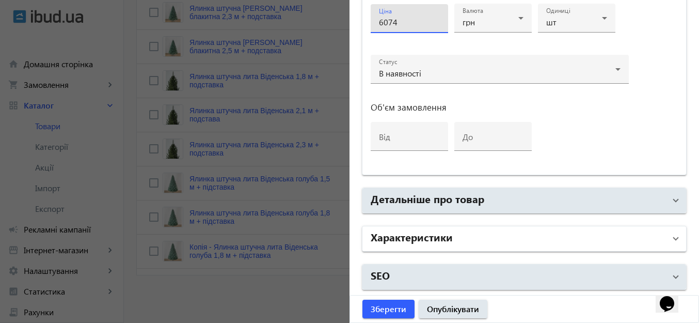
type input "6074"
click at [508, 242] on mat-panel-title "Характеристики" at bounding box center [518, 238] width 295 height 19
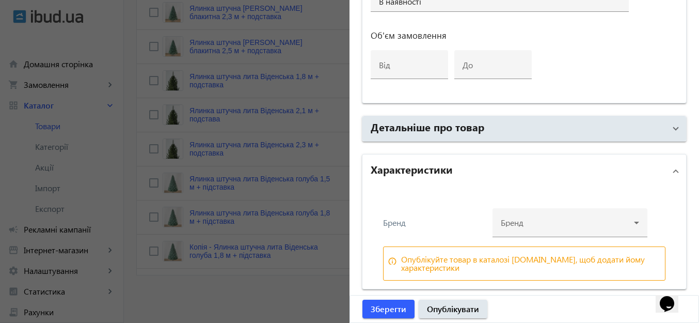
scroll to position [649, 0]
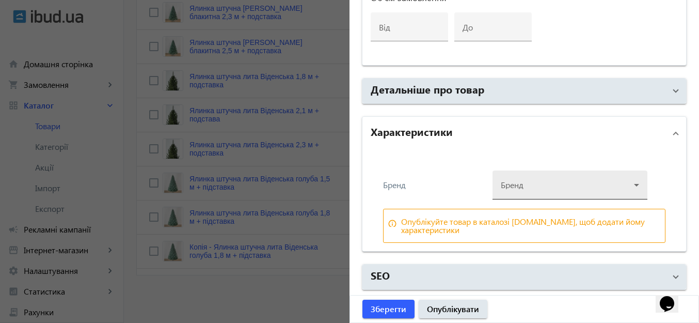
click at [544, 184] on div at bounding box center [570, 180] width 138 height 37
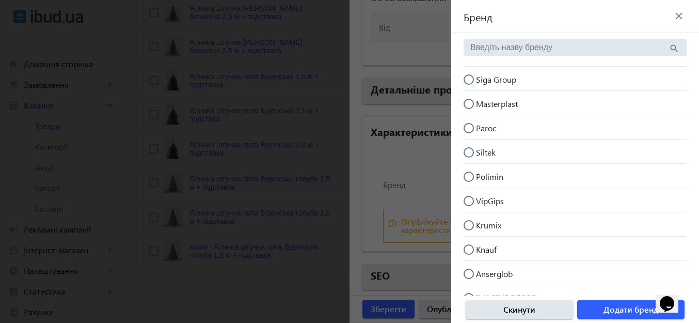
click at [469, 81] on input "Siga Group" at bounding box center [474, 84] width 21 height 21
radio input "true"
click at [643, 301] on span "button" at bounding box center [631, 309] width 107 height 25
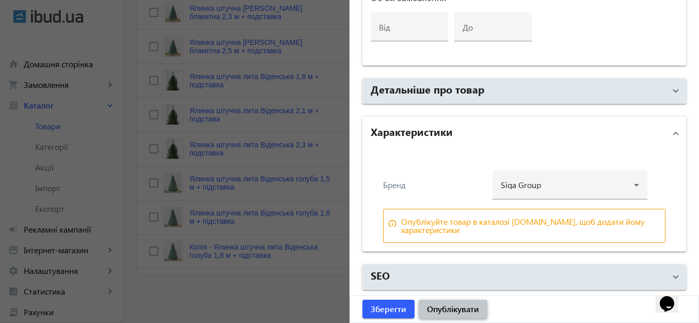
click at [461, 308] on span "Опублікувати" at bounding box center [453, 308] width 52 height 11
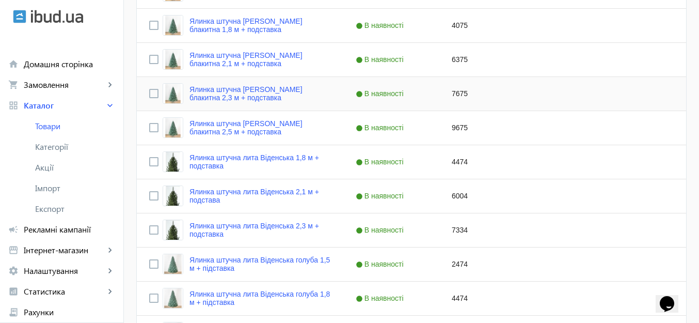
scroll to position [614, 0]
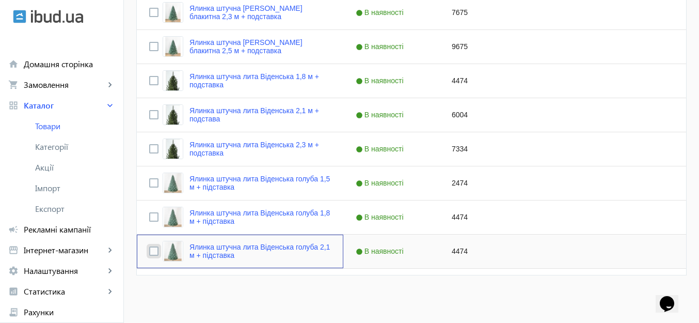
click at [150, 251] on input "Press Space to toggle row selection (unchecked)" at bounding box center [153, 250] width 9 height 9
checkbox input "true"
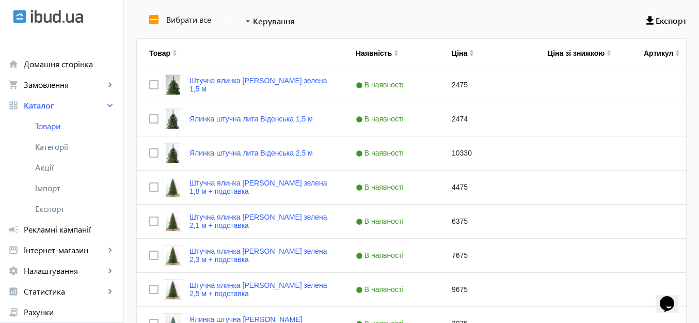
scroll to position [0, 0]
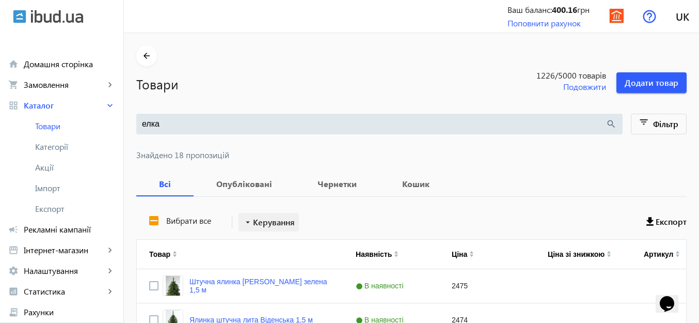
click at [255, 227] on span "Керування" at bounding box center [274, 222] width 42 height 12
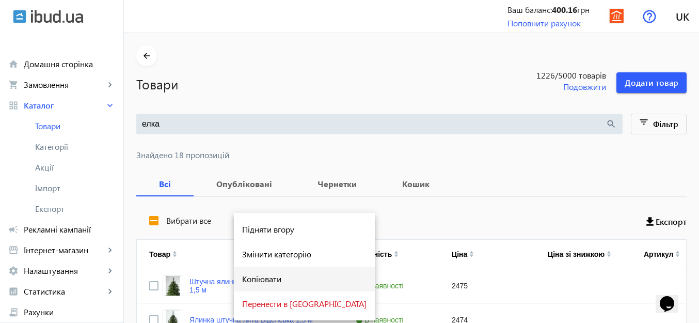
click at [254, 278] on span "Копіювати" at bounding box center [304, 279] width 124 height 8
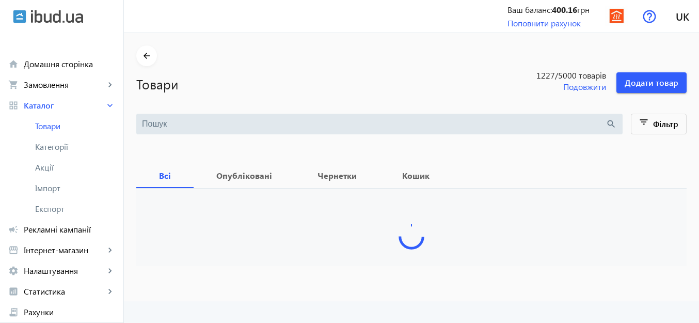
type input "елка"
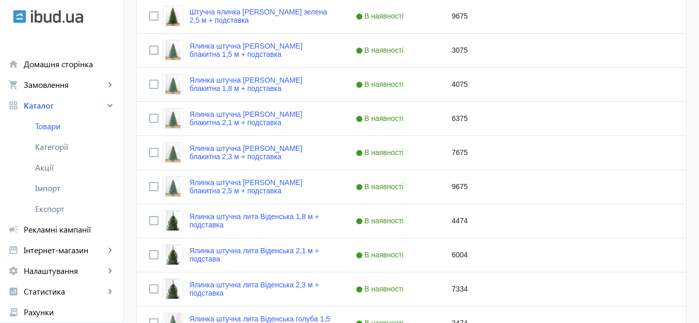
scroll to position [614, 0]
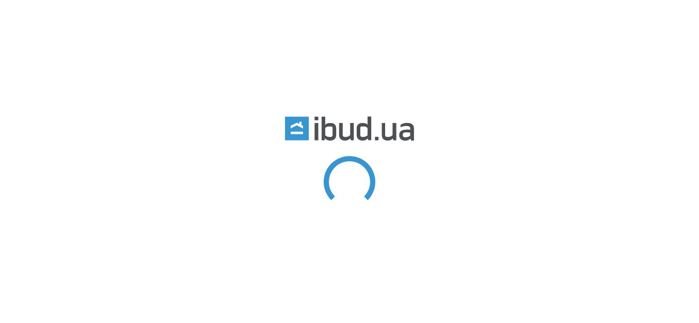
type input "елка"
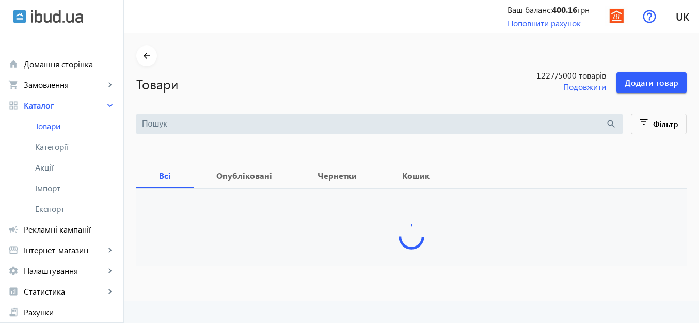
type input "елка"
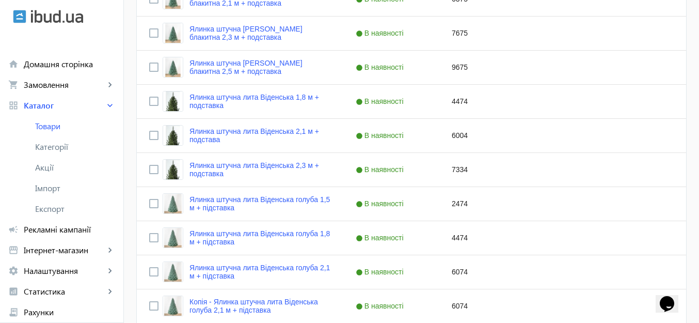
scroll to position [648, 0]
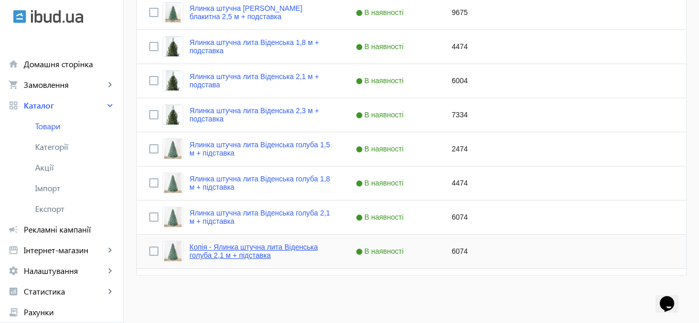
click at [250, 247] on link "Копія - Ялинка штучна лита Віденська голуба 2,1 м + підставка" at bounding box center [261, 251] width 142 height 17
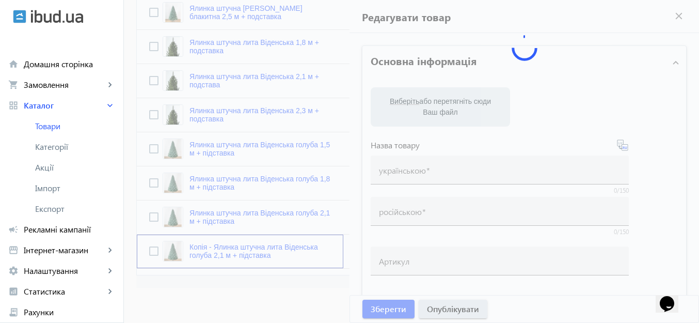
type input "Копія - Ялинка штучна лита Віденська голуба 2,1 м + підставка"
type input "Копия - Елка искусственная литая Венская голубая 2,1 м + подставка"
checkbox input "true"
type input "6074"
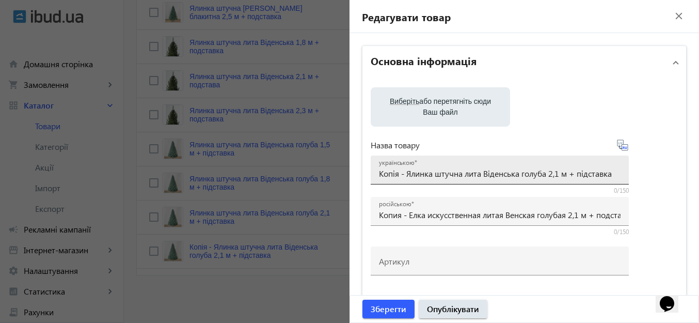
click at [374, 169] on div "українською Копія - Ялинка штучна лита Віденська голуба 2,1 м + підставка" at bounding box center [500, 169] width 258 height 29
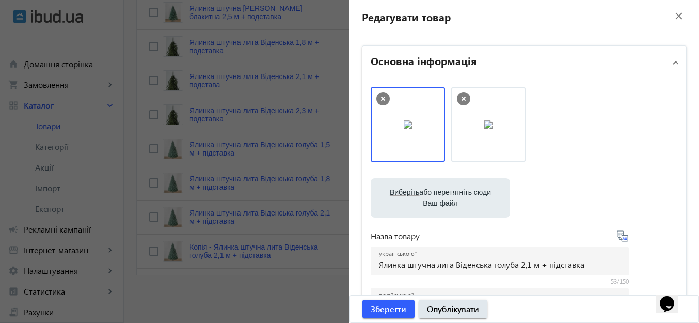
drag, startPoint x: 409, startPoint y: 215, endPoint x: 394, endPoint y: 217, distance: 15.7
click at [373, 212] on div "Виберіть або перетягніть сюди Ваш файл 2495168dd391df23bd4281284868415-34976956…" at bounding box center [440, 197] width 139 height 39
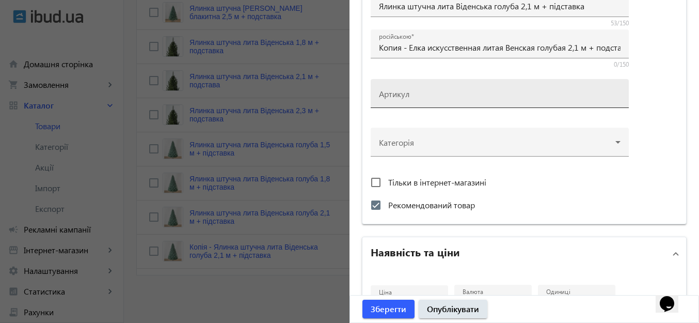
scroll to position [155, 0]
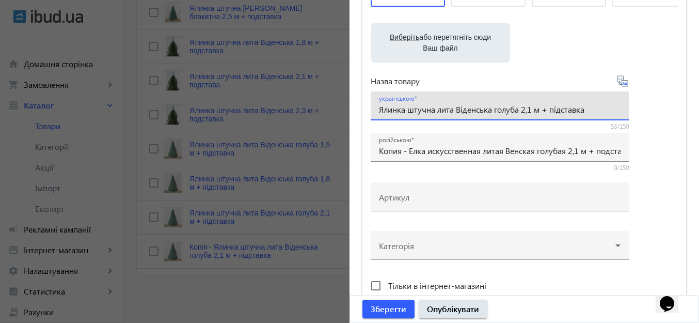
click at [530, 110] on input "Ялинка штучна лита Віденська голуба 2,1 м + підставка" at bounding box center [500, 109] width 242 height 11
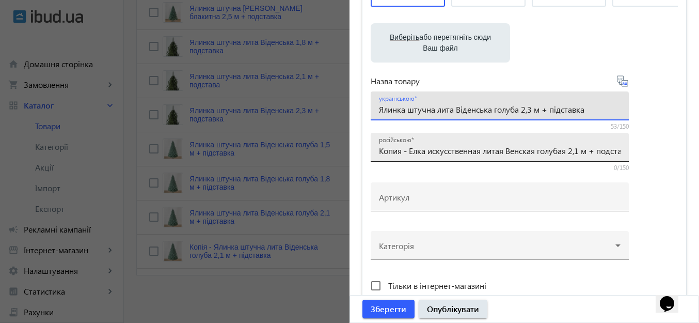
type input "Ялинка штучна лита Віденська голуба 2,3 м + підставка"
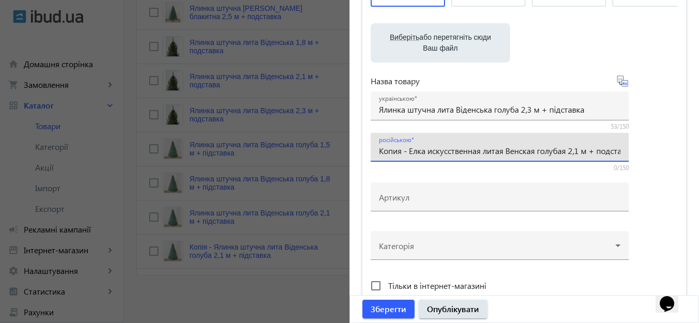
click at [580, 147] on input "Копия - Елка искусственная литая Венская голубая 2,1 м + подставка" at bounding box center [500, 150] width 242 height 11
drag, startPoint x: 407, startPoint y: 153, endPoint x: 363, endPoint y: 148, distance: 44.7
click at [363, 148] on div "Виберіть або перетягніть сюди Ваш файл 2495168dd391df23bd4281284868415-34976956…" at bounding box center [525, 125] width 324 height 403
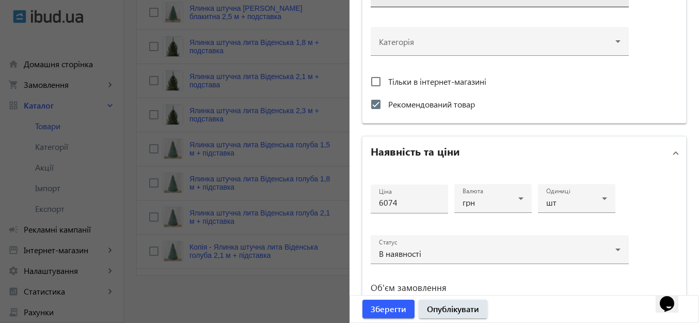
scroll to position [413, 0]
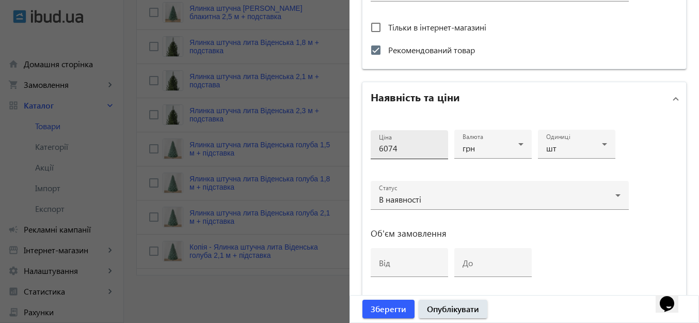
type input "Елка искусственная литая Венская голубая 2,3 м + подставка"
drag, startPoint x: 380, startPoint y: 149, endPoint x: 375, endPoint y: 149, distance: 5.2
click at [375, 149] on div "Ціна 6074" at bounding box center [409, 144] width 77 height 29
click at [382, 148] on input "7074" at bounding box center [409, 148] width 61 height 11
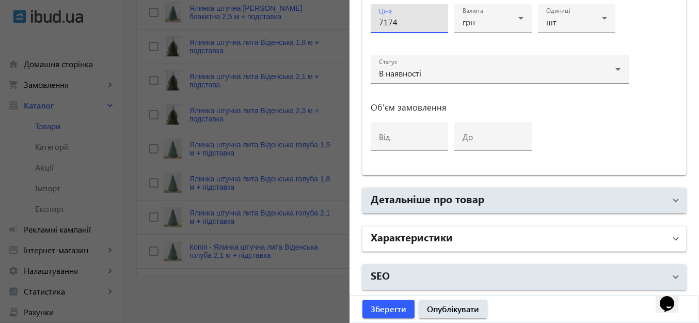
type input "7174"
click at [496, 232] on mat-panel-title "Характеристики" at bounding box center [518, 238] width 295 height 19
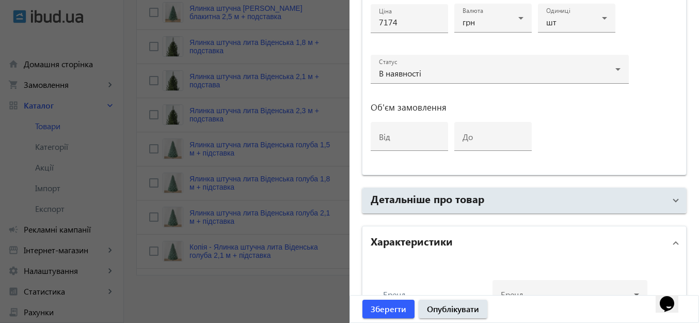
scroll to position [649, 0]
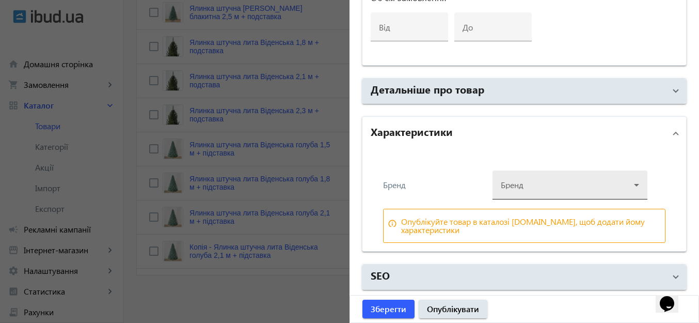
drag, startPoint x: 527, startPoint y: 185, endPoint x: 524, endPoint y: 194, distance: 8.7
click at [527, 185] on div at bounding box center [570, 180] width 138 height 37
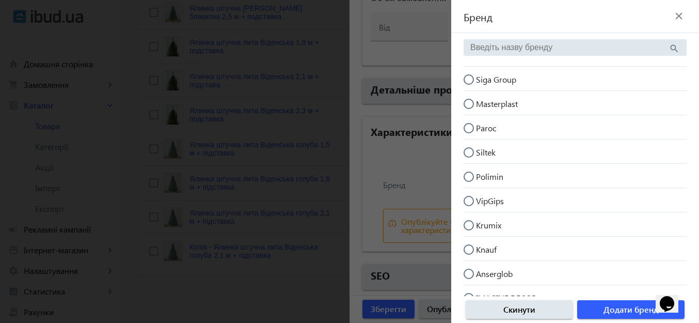
click at [466, 80] on input "Siga Group" at bounding box center [474, 84] width 21 height 21
radio input "true"
click at [610, 305] on span "Додати бренд" at bounding box center [631, 309] width 55 height 11
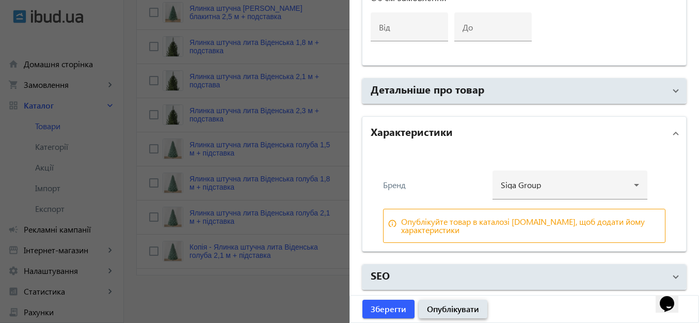
click at [468, 305] on span "Опублікувати" at bounding box center [453, 308] width 52 height 11
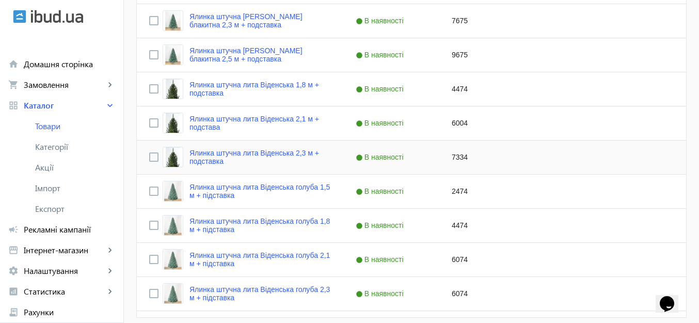
scroll to position [648, 0]
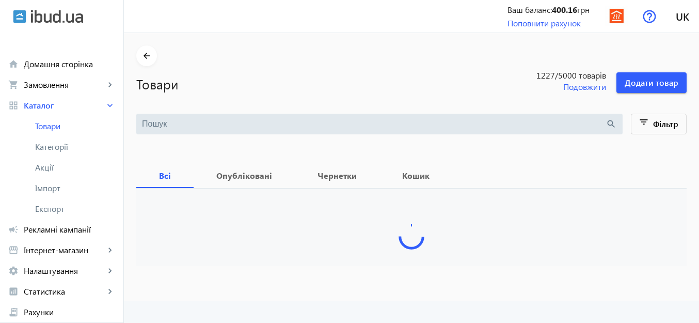
type input "елка"
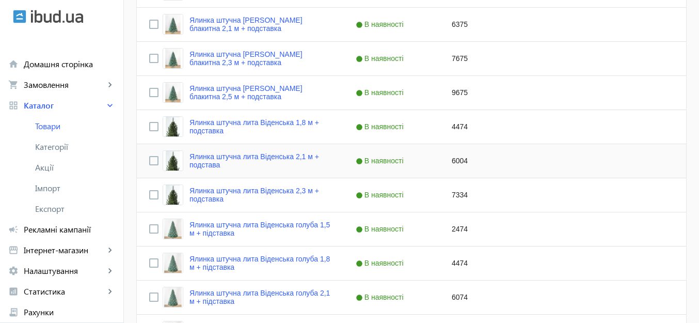
scroll to position [648, 0]
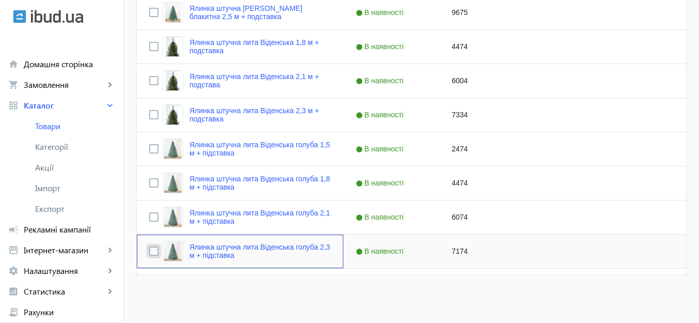
click at [149, 253] on input "Press Space to toggle row selection (unchecked)" at bounding box center [153, 250] width 9 height 9
checkbox input "true"
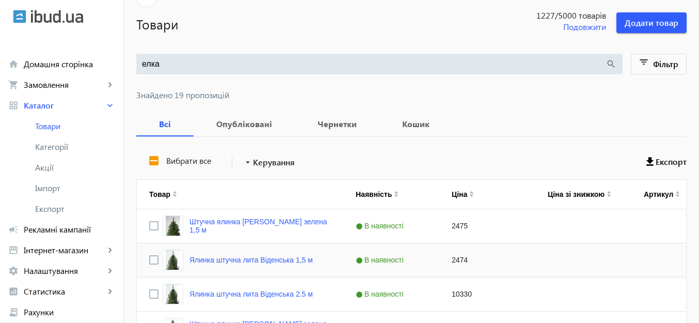
scroll to position [28, 0]
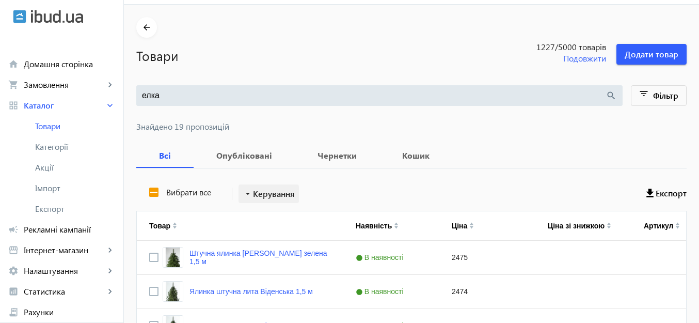
click at [243, 193] on mat-icon "arrow_drop_down" at bounding box center [248, 194] width 10 height 10
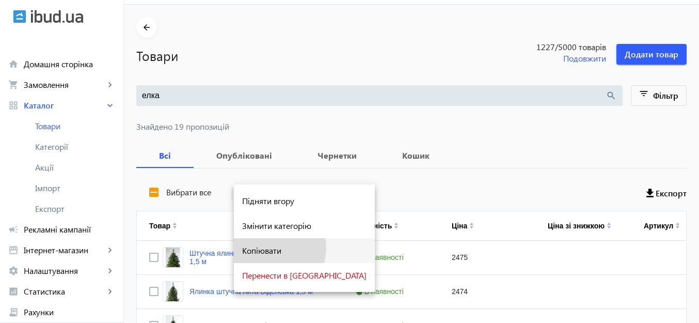
click at [268, 247] on span "Копіювати" at bounding box center [304, 250] width 124 height 8
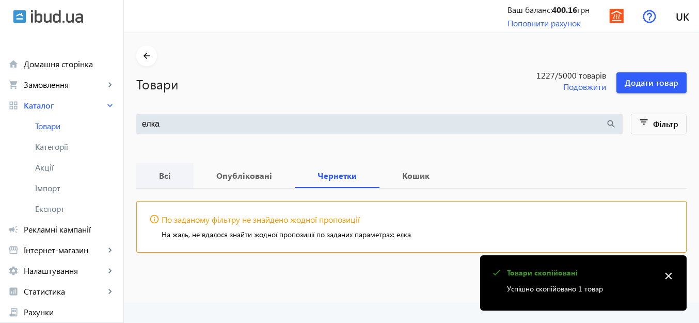
click at [159, 178] on b "Всі" at bounding box center [165, 176] width 33 height 8
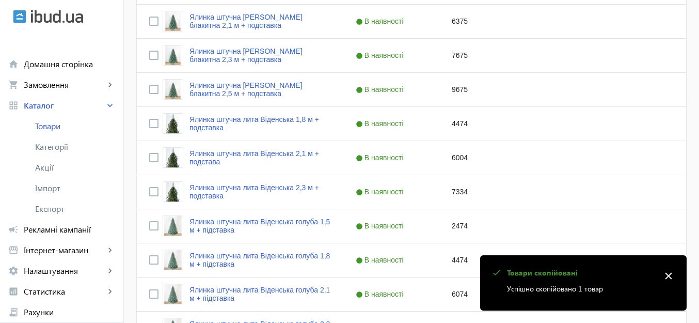
scroll to position [648, 0]
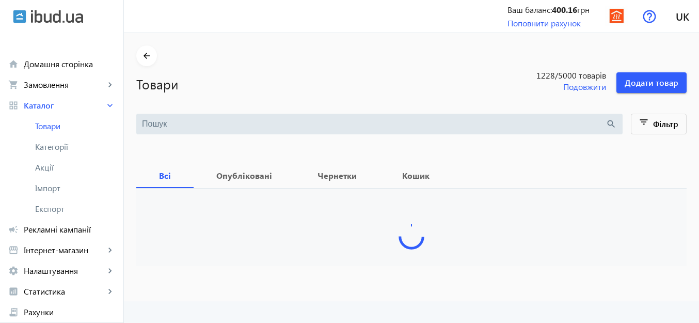
type input "елка"
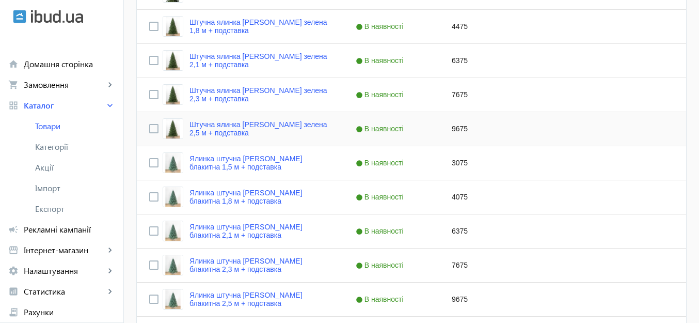
scroll to position [672, 0]
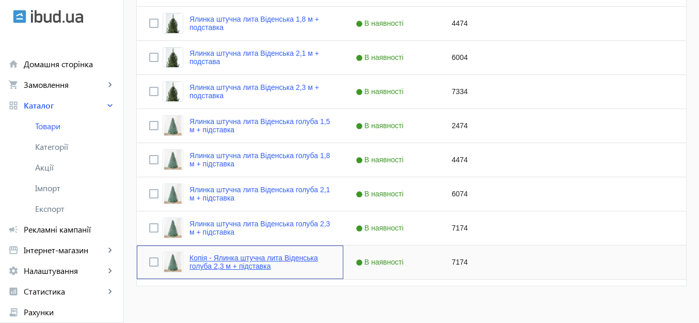
click at [241, 261] on link "Копія - Ялинка штучна лита Віденська голуба 2,3 м + підставка" at bounding box center [261, 262] width 142 height 17
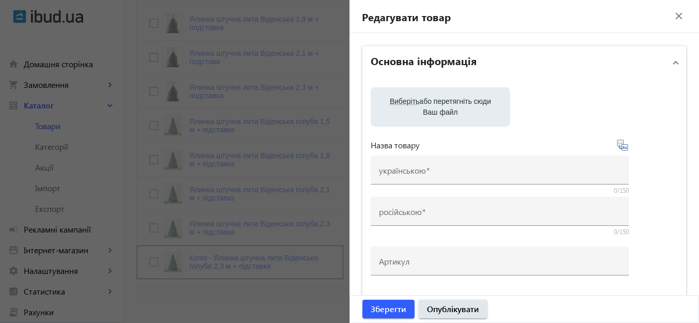
type input "Копія - Ялинка штучна лита Віденська голуба 2,3 м + підставка"
type input "Копия - Елка искусственная литая Венская голубая 2,3 м + подставка"
checkbox input "true"
type input "7174"
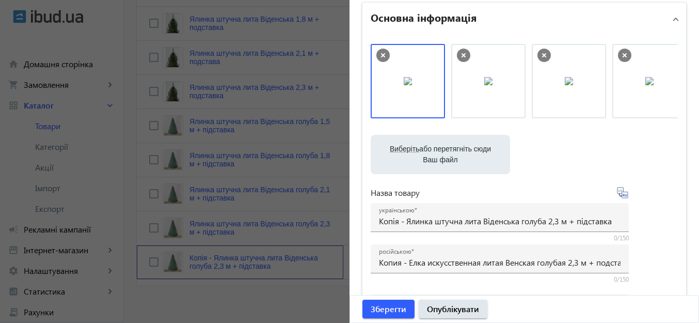
scroll to position [103, 0]
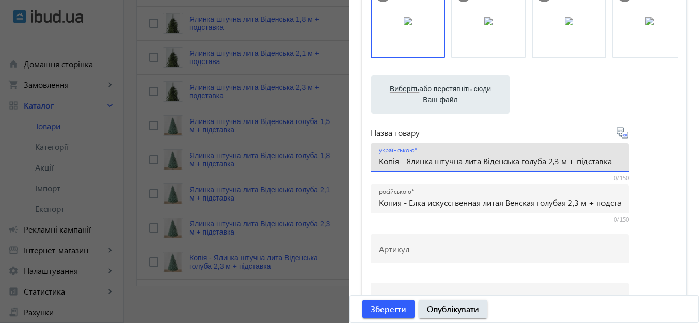
drag, startPoint x: 406, startPoint y: 162, endPoint x: 375, endPoint y: 160, distance: 30.5
click at [375, 160] on div "українською Копія - Ялинка штучна лита Віденська голуба 2,3 м + підставка" at bounding box center [500, 157] width 258 height 29
click at [530, 159] on input "Ялинка штучна лита Віденська голуба 2,3 м + підставка" at bounding box center [500, 160] width 242 height 11
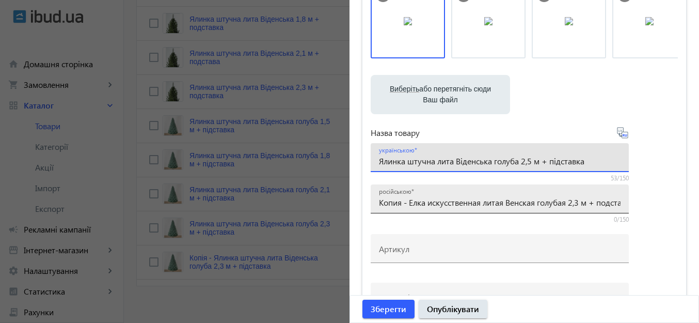
type input "Ялинка штучна лита Віденська голуба 2,5 м + підставка"
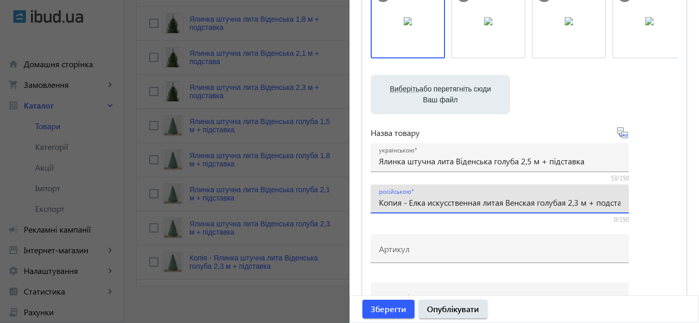
drag, startPoint x: 408, startPoint y: 200, endPoint x: 365, endPoint y: 195, distance: 43.1
click at [365, 195] on div "Виберіть або перетягніть сюди Ваш файл 2495068dd3a91ce24f4589318021563-e4988dbd…" at bounding box center [525, 177] width 324 height 403
drag, startPoint x: 545, startPoint y: 199, endPoint x: 550, endPoint y: 200, distance: 5.4
click at [550, 200] on input "Елка искусственная литая Венская голубая 2,3 м + подставка" at bounding box center [500, 202] width 242 height 11
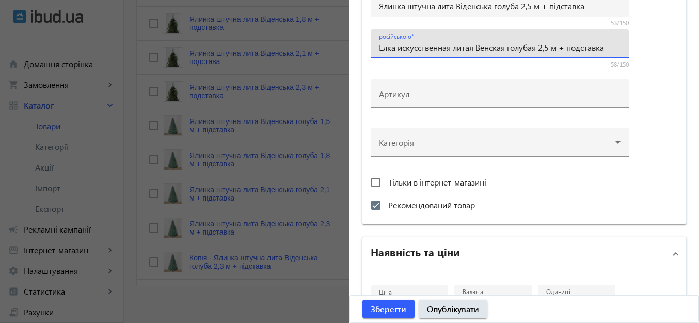
scroll to position [465, 0]
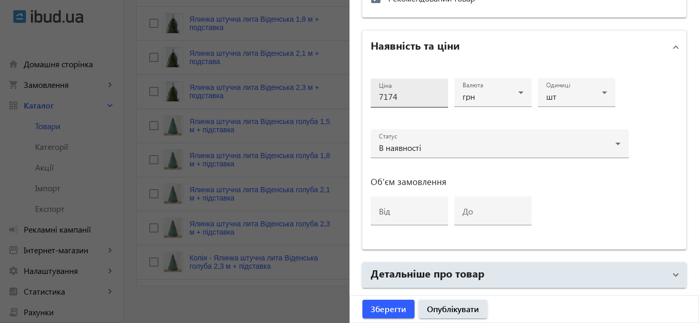
type input "Елка искусственная литая Венская голубая 2,5 м + подставка"
drag, startPoint x: 385, startPoint y: 96, endPoint x: 375, endPoint y: 96, distance: 10.9
click at [375, 96] on div "Ціна 7174" at bounding box center [409, 93] width 77 height 29
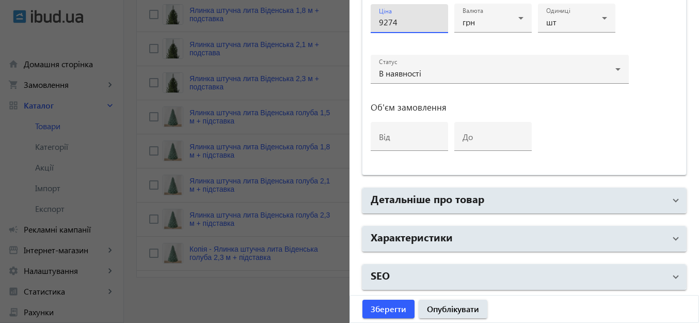
scroll to position [682, 0]
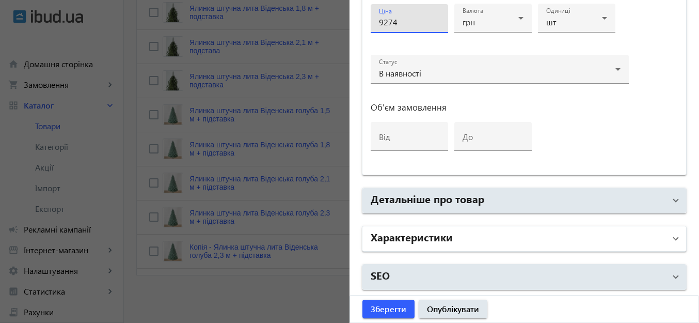
type input "9274"
click at [537, 233] on mat-panel-title "Характеристики" at bounding box center [518, 238] width 295 height 19
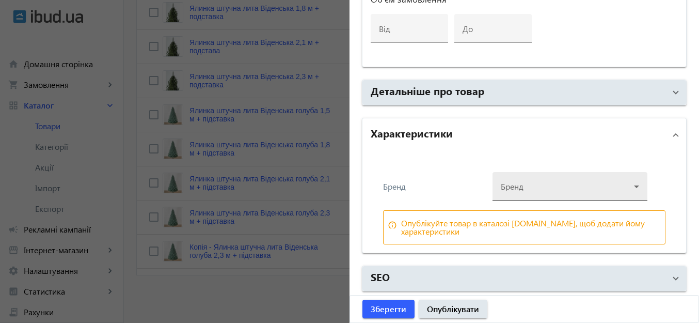
scroll to position [649, 0]
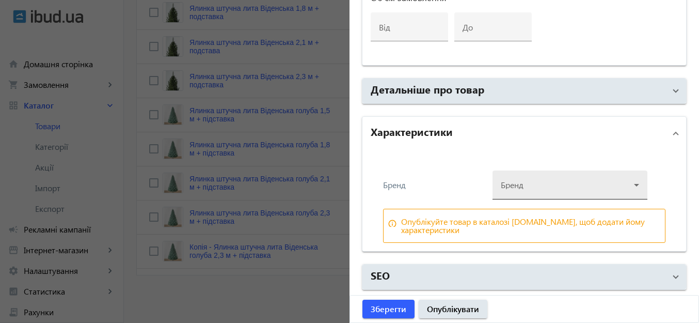
click at [548, 186] on div at bounding box center [570, 180] width 138 height 37
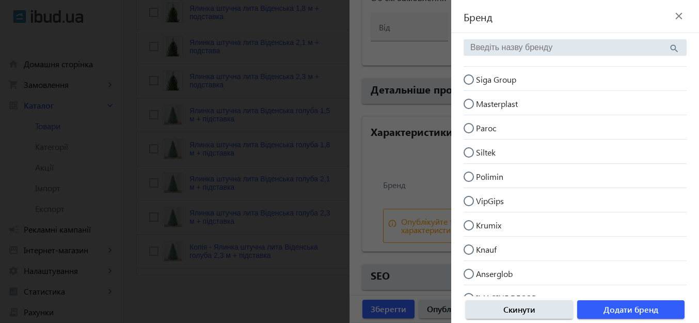
click at [468, 77] on input "Siga Group" at bounding box center [474, 84] width 21 height 21
radio input "true"
click at [604, 306] on span "Додати бренд" at bounding box center [631, 309] width 55 height 11
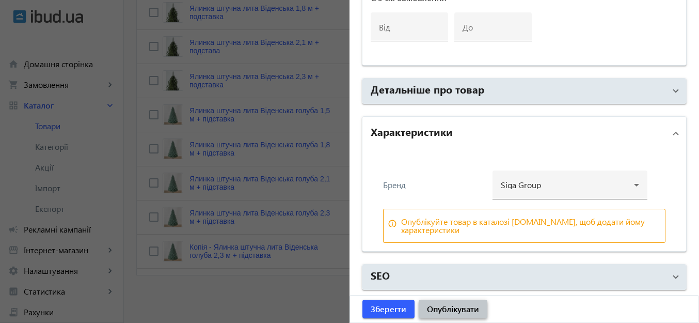
click at [469, 308] on span "Опублікувати" at bounding box center [453, 308] width 52 height 11
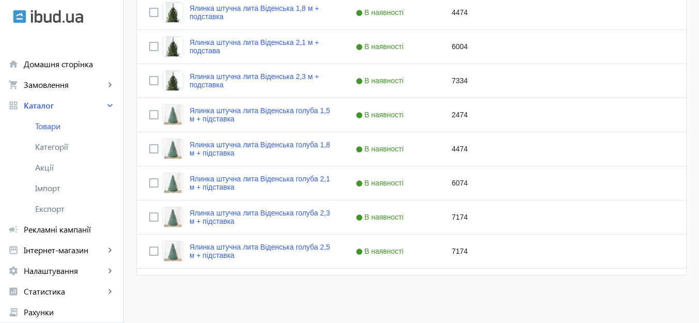
scroll to position [0, 0]
